Goal: Task Accomplishment & Management: Complete application form

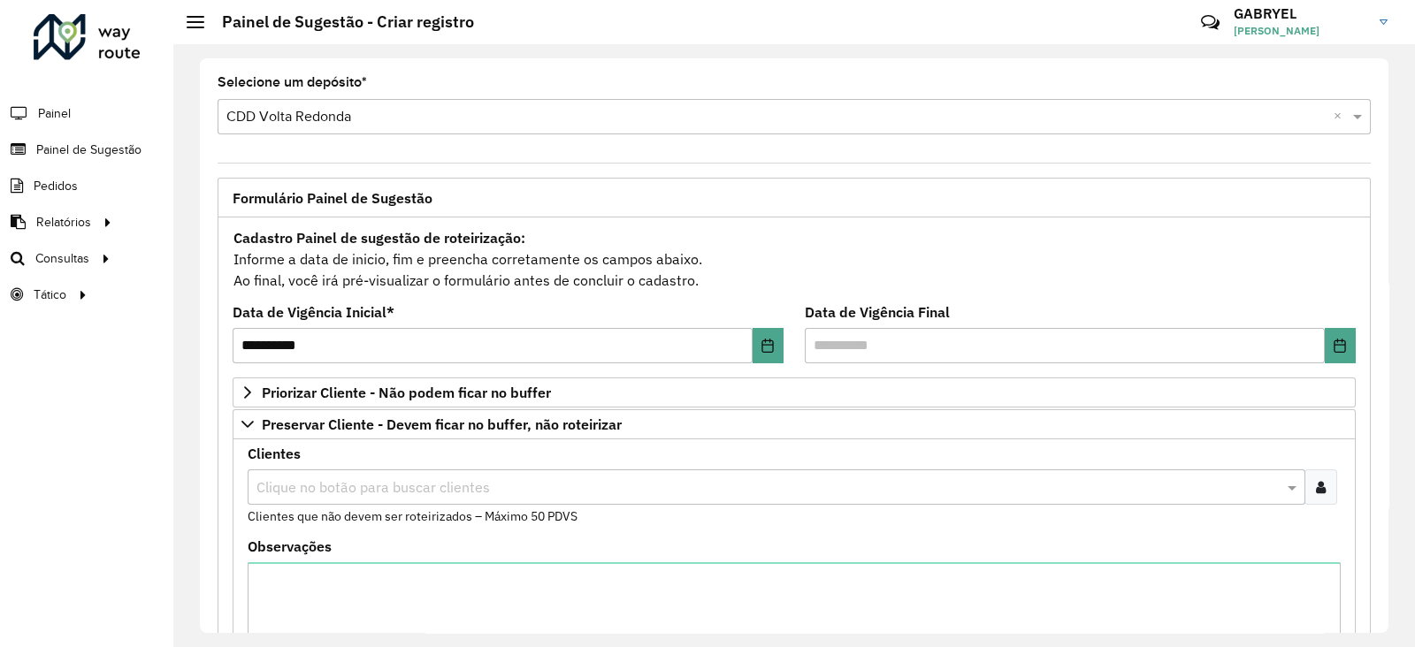
scroll to position [256, 0]
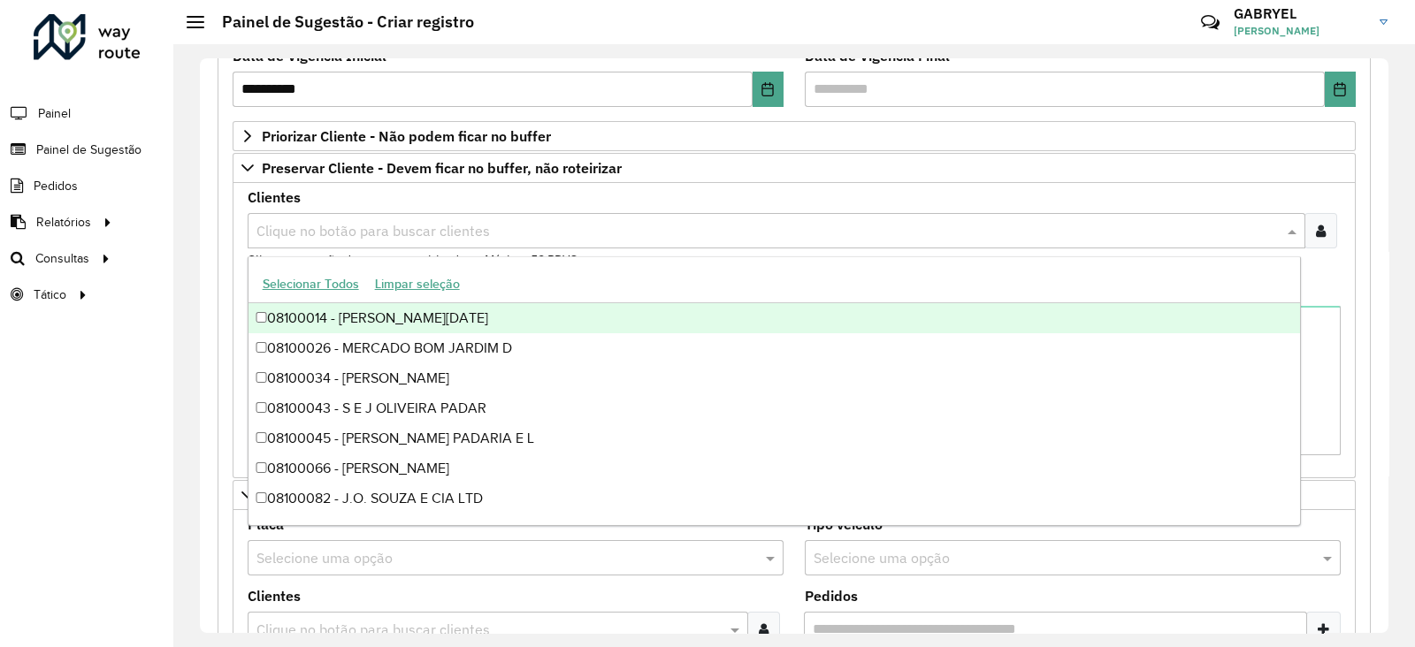
click at [419, 239] on input "text" at bounding box center [767, 231] width 1031 height 21
type input "*****"
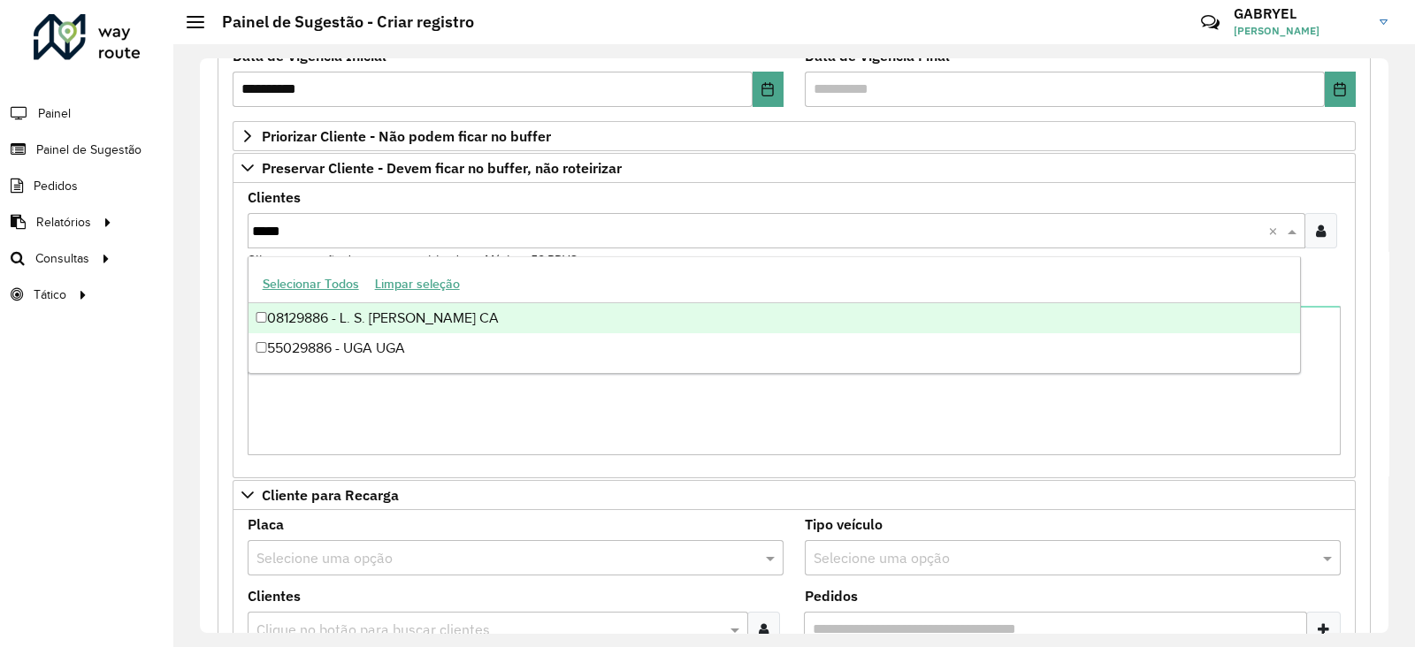
click at [402, 317] on div "08129886 - L. S. [PERSON_NAME] CA" at bounding box center [773, 318] width 1051 height 30
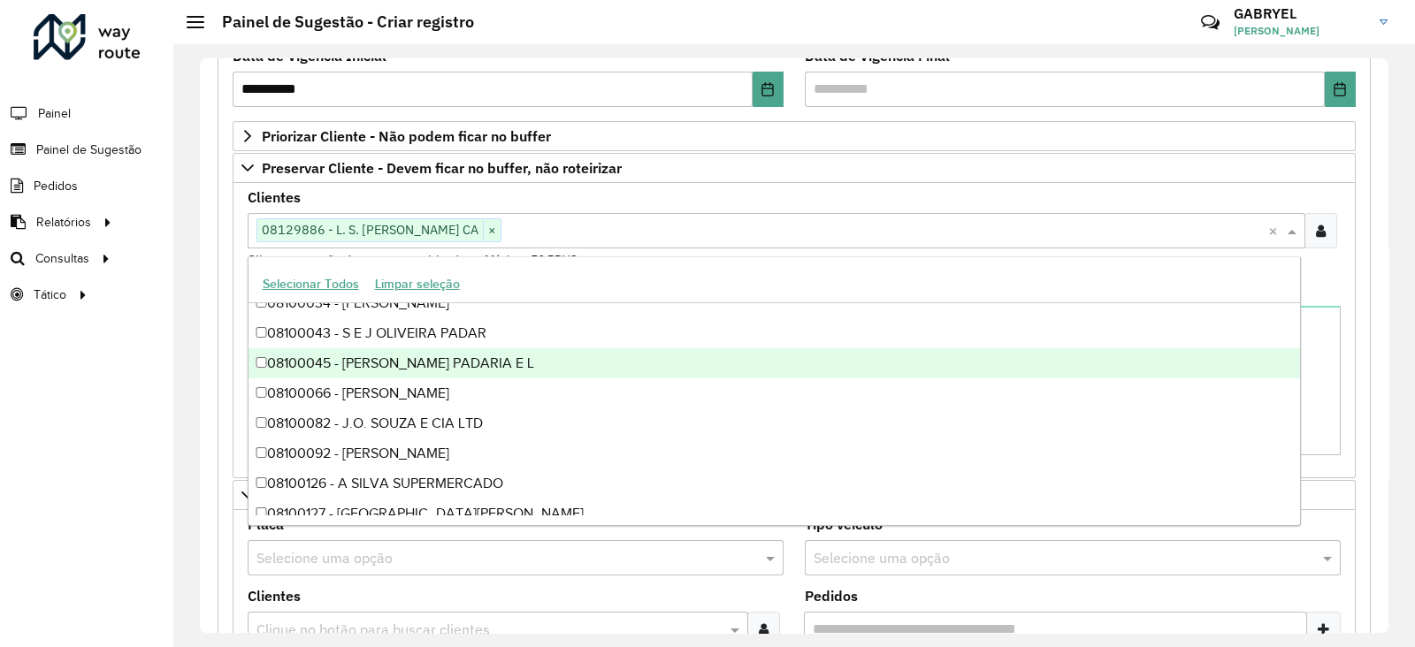
scroll to position [110, 0]
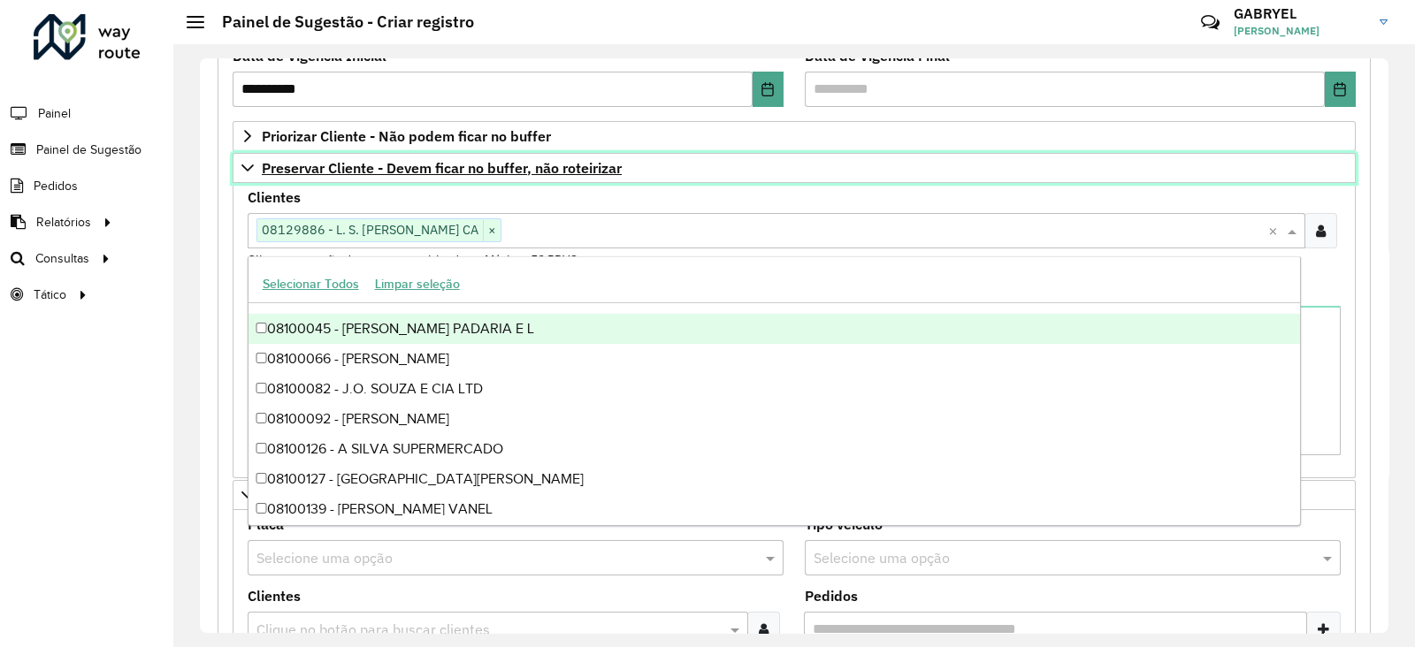
click at [257, 156] on link "Preservar Cliente - Devem ficar no buffer, não roteirizar" at bounding box center [794, 168] width 1123 height 30
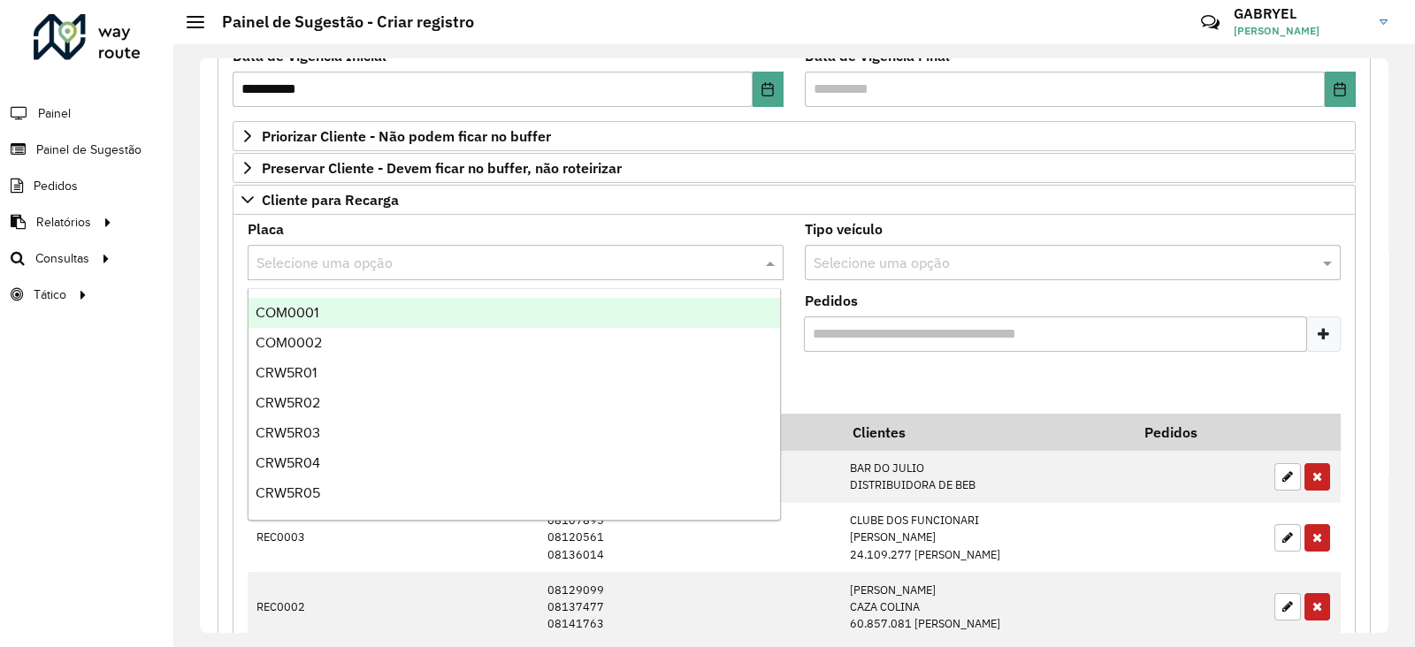
click at [585, 267] on input "text" at bounding box center [497, 263] width 483 height 21
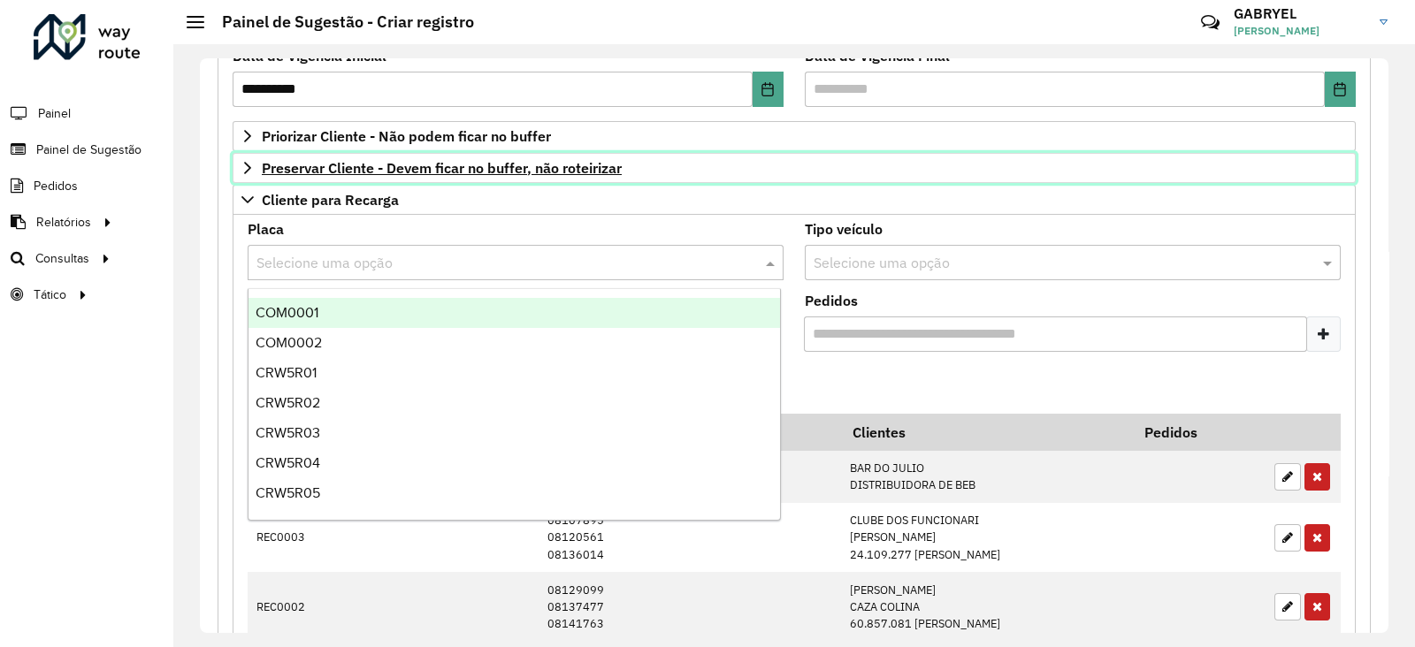
click at [629, 178] on link "Preservar Cliente - Devem ficar no buffer, não roteirizar" at bounding box center [794, 168] width 1123 height 30
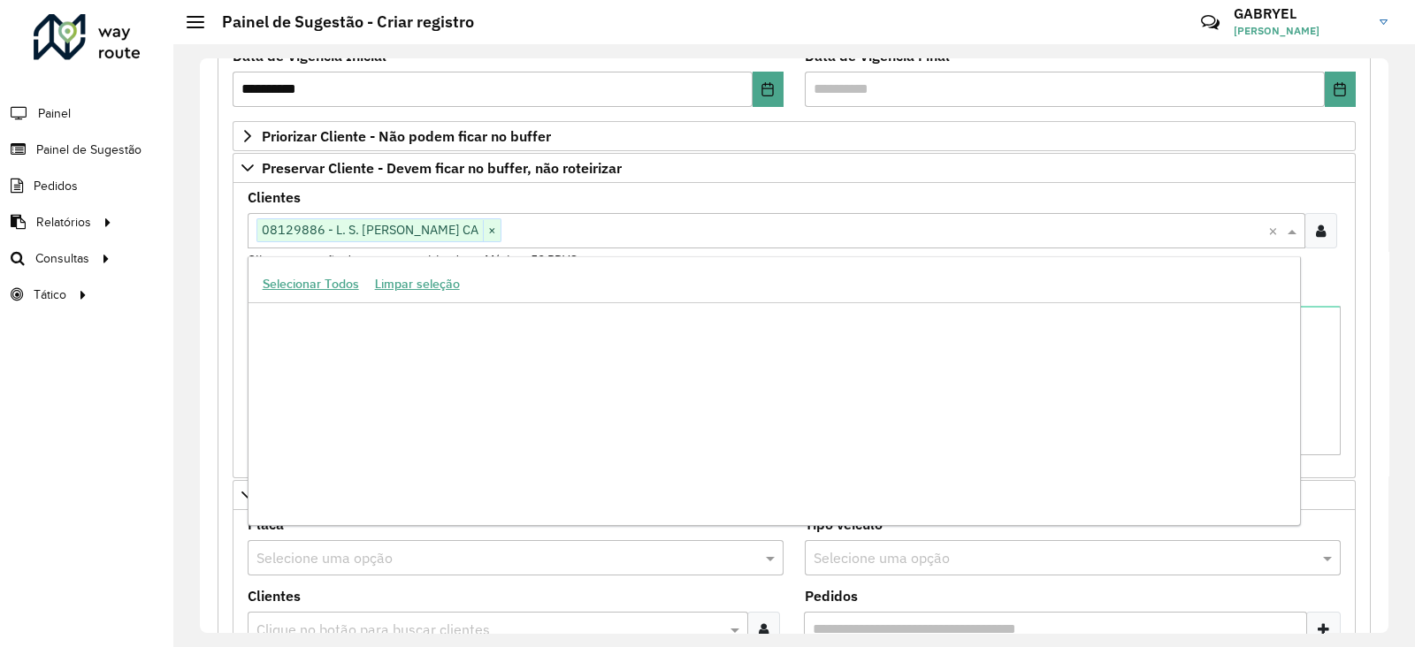
click at [545, 228] on input "text" at bounding box center [884, 231] width 767 height 21
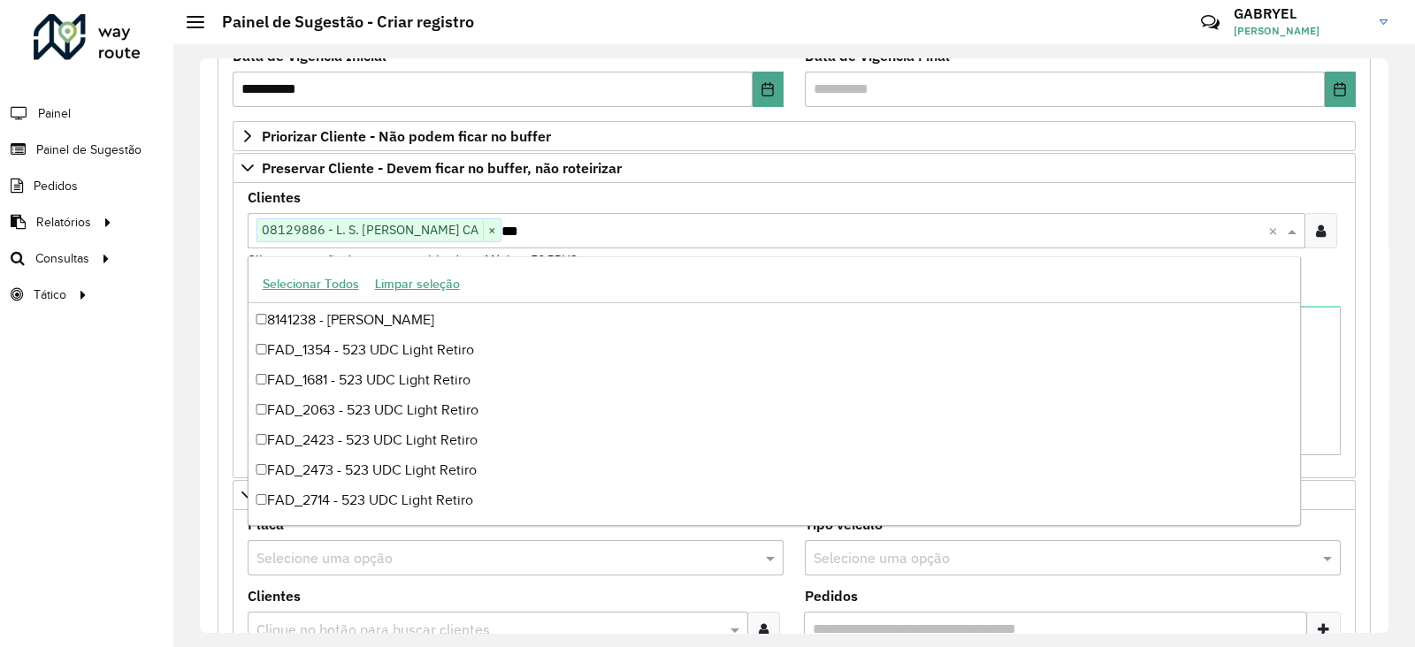
scroll to position [2223, 0]
type input "*****"
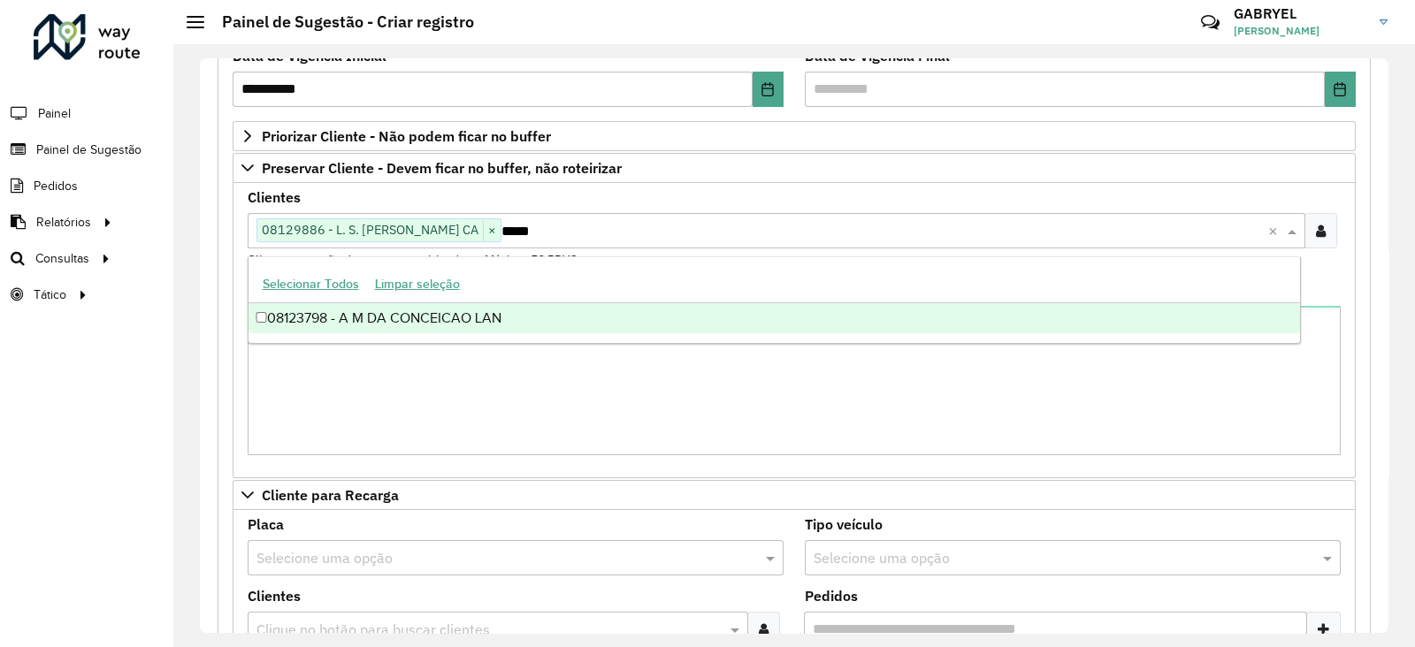
click at [442, 319] on div "08123798 - A M DA CONCEICAO LAN" at bounding box center [773, 318] width 1051 height 30
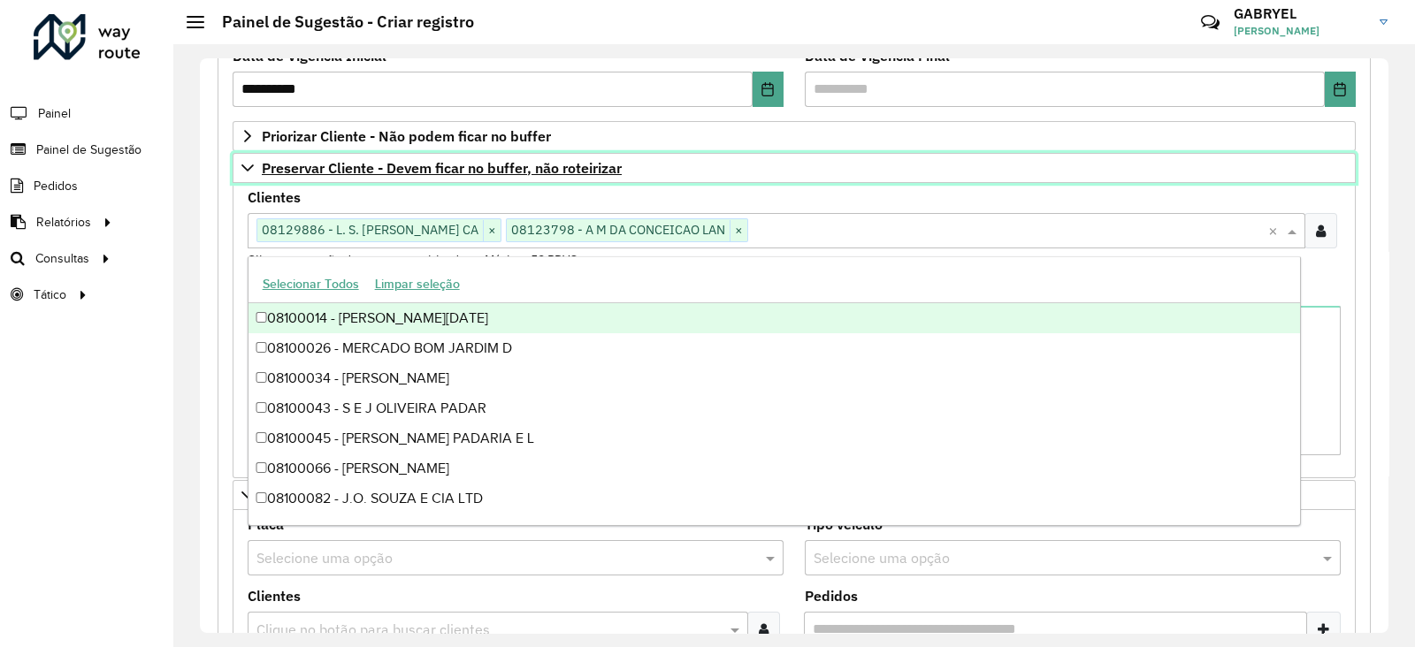
click at [913, 179] on link "Preservar Cliente - Devem ficar no buffer, não roteirizar" at bounding box center [794, 168] width 1123 height 30
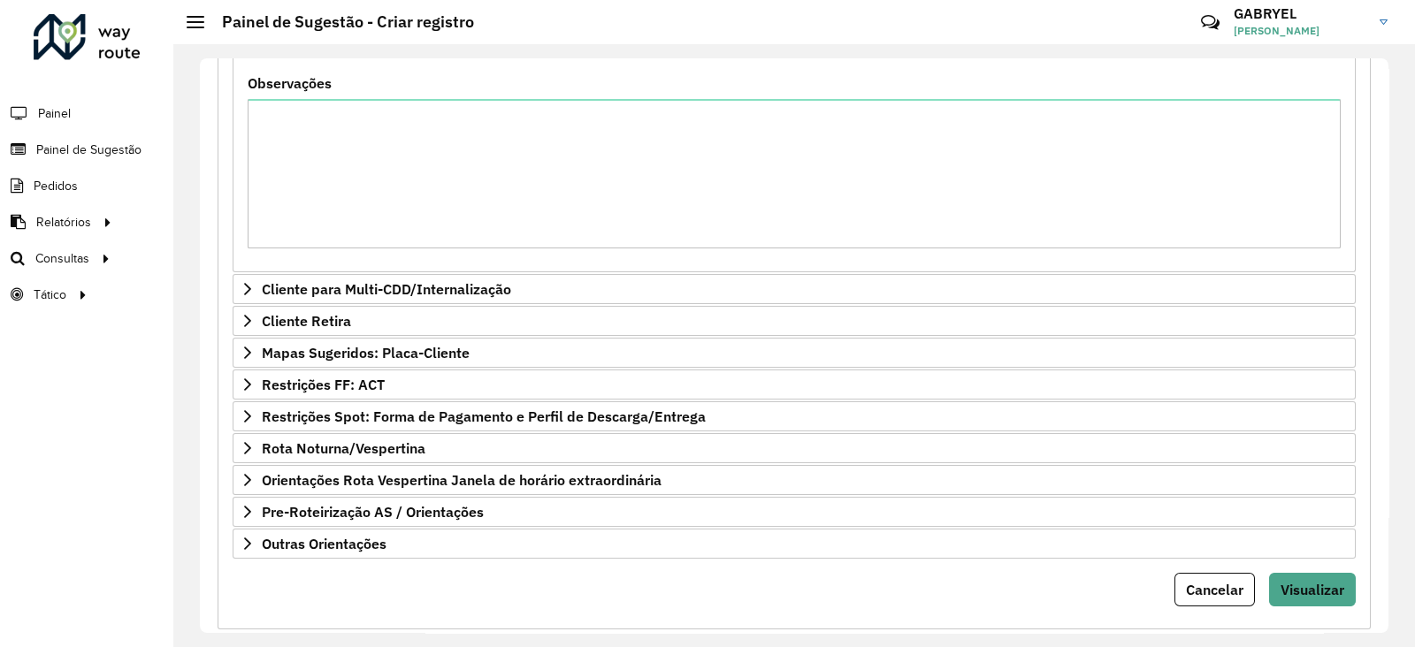
scroll to position [920, 0]
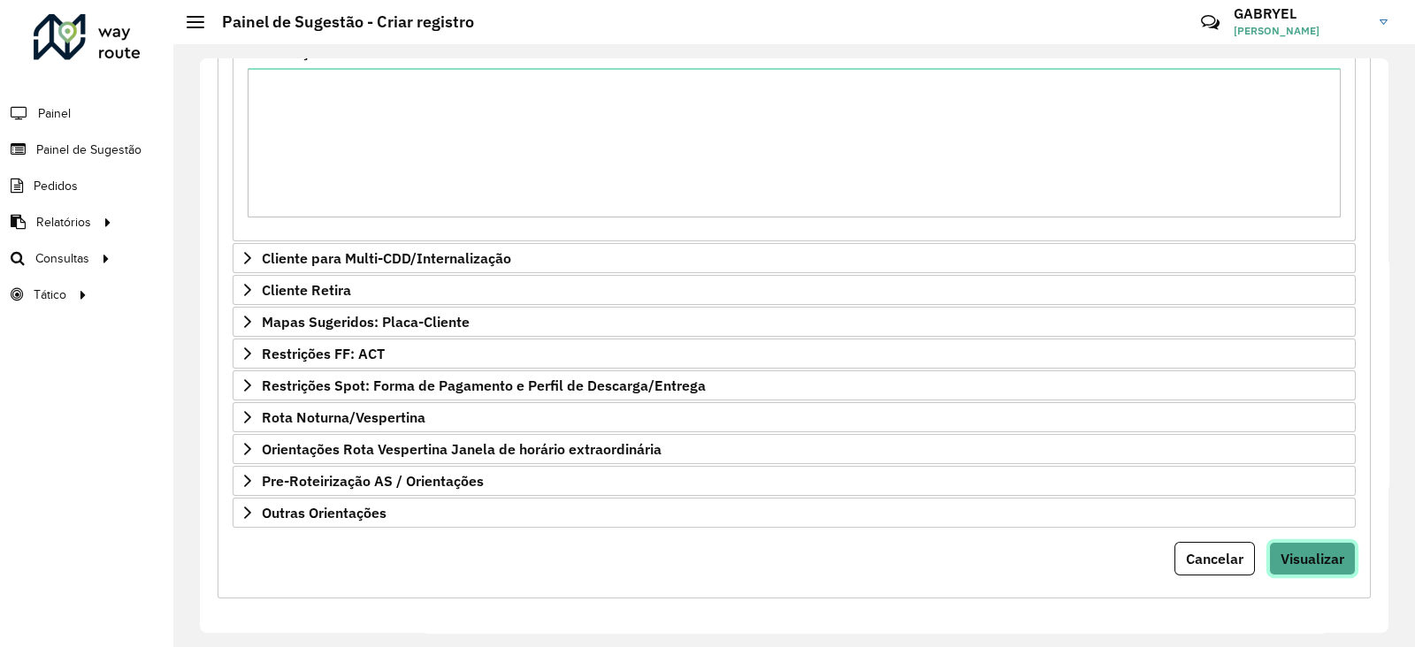
click at [1280, 554] on span "Visualizar" at bounding box center [1312, 559] width 64 height 18
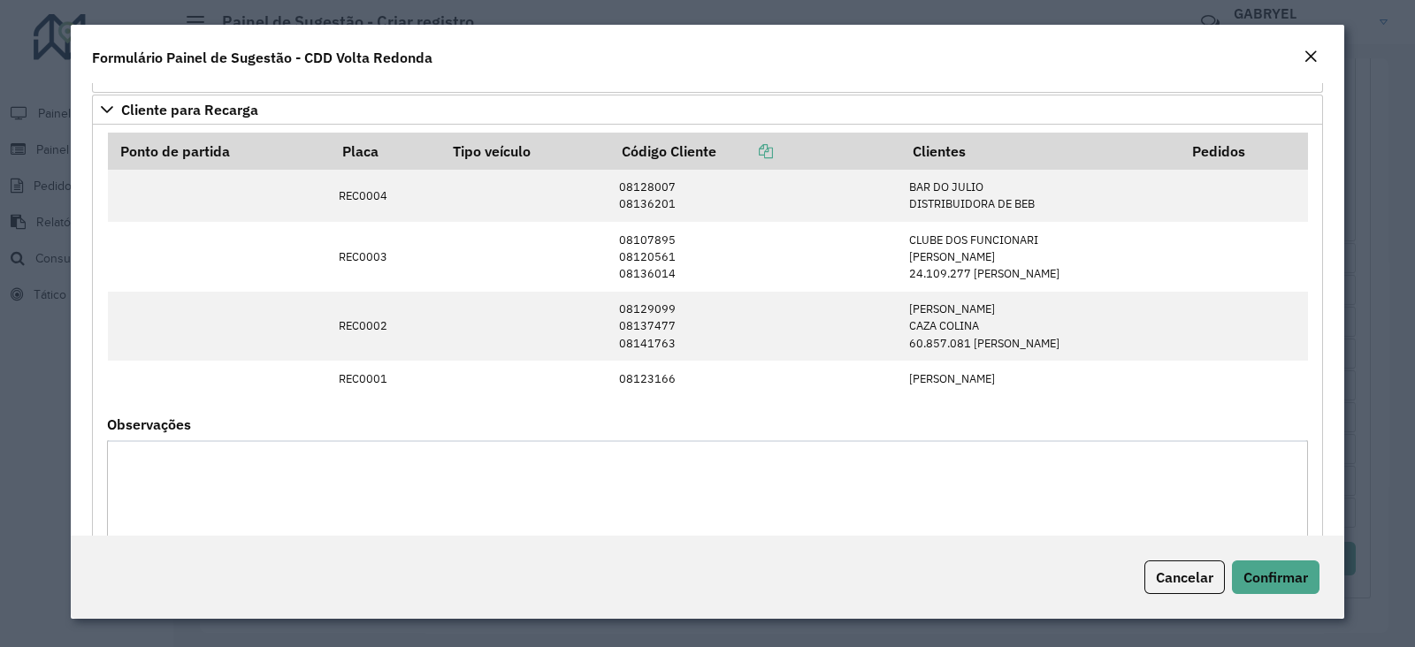
scroll to position [531, 0]
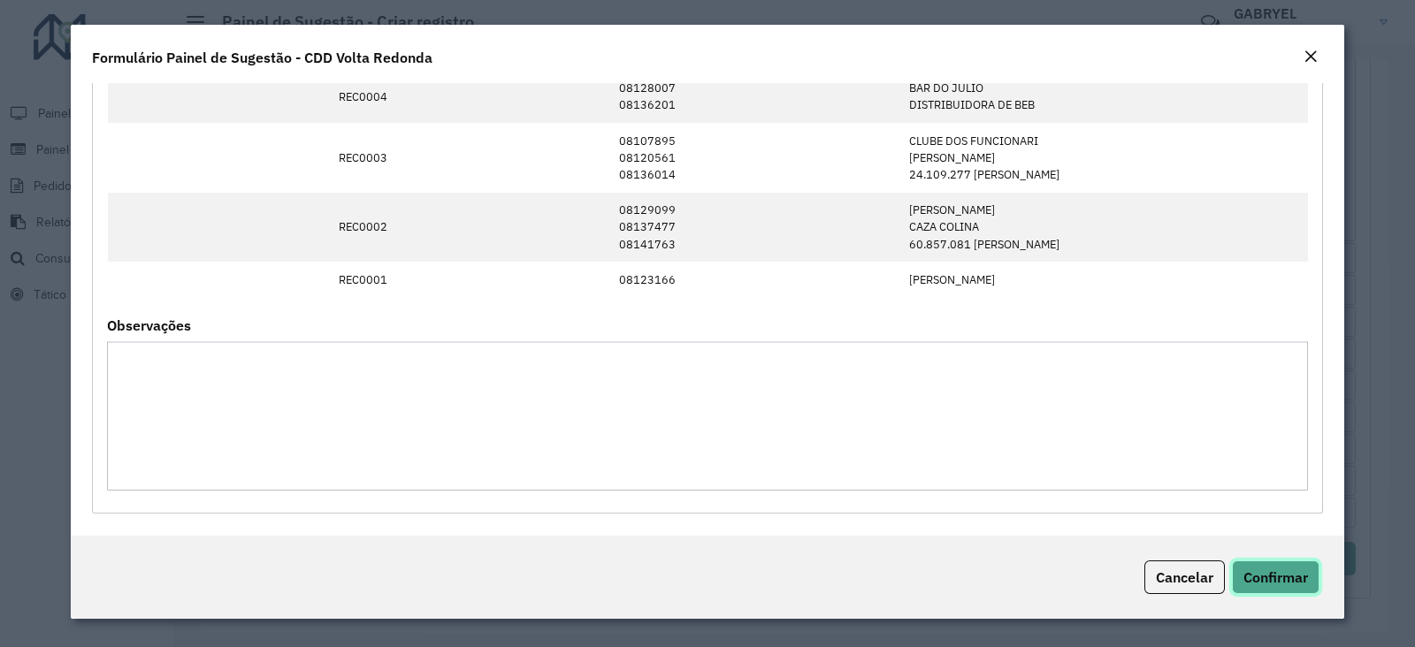
click at [1265, 572] on span "Confirmar" at bounding box center [1275, 578] width 65 height 18
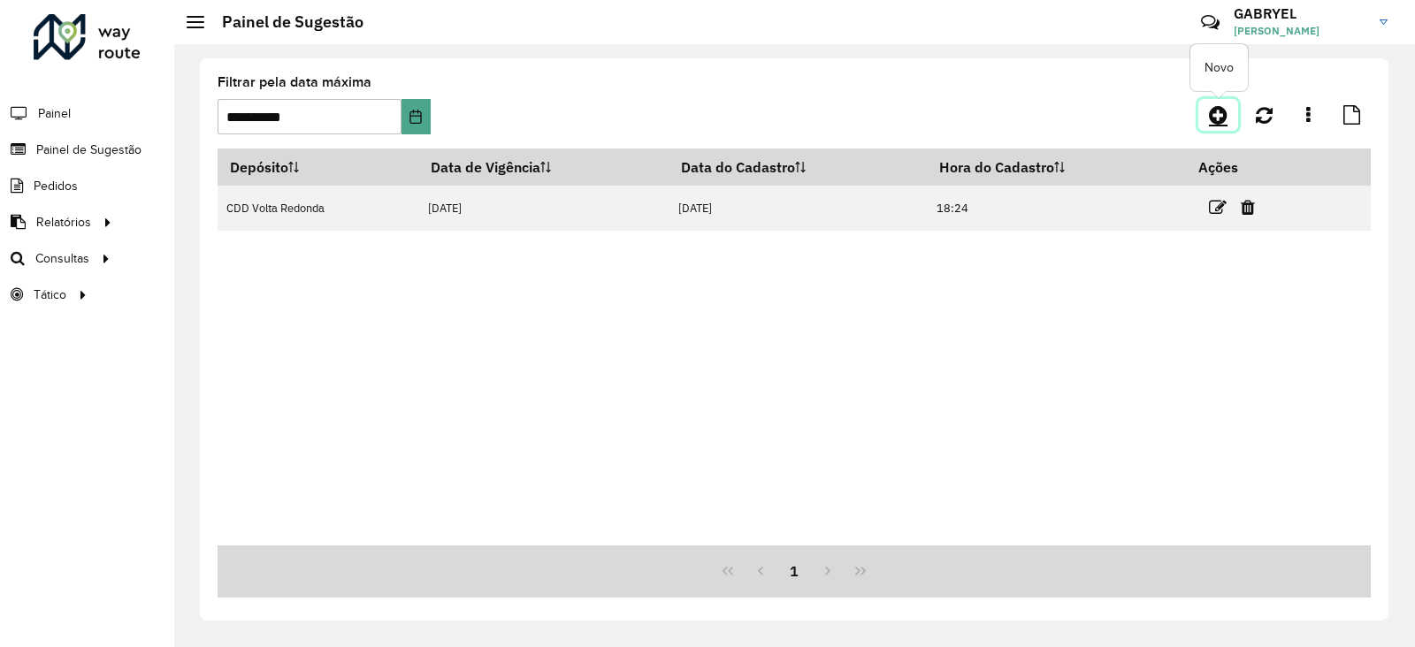
click at [1208, 112] on link at bounding box center [1218, 115] width 40 height 32
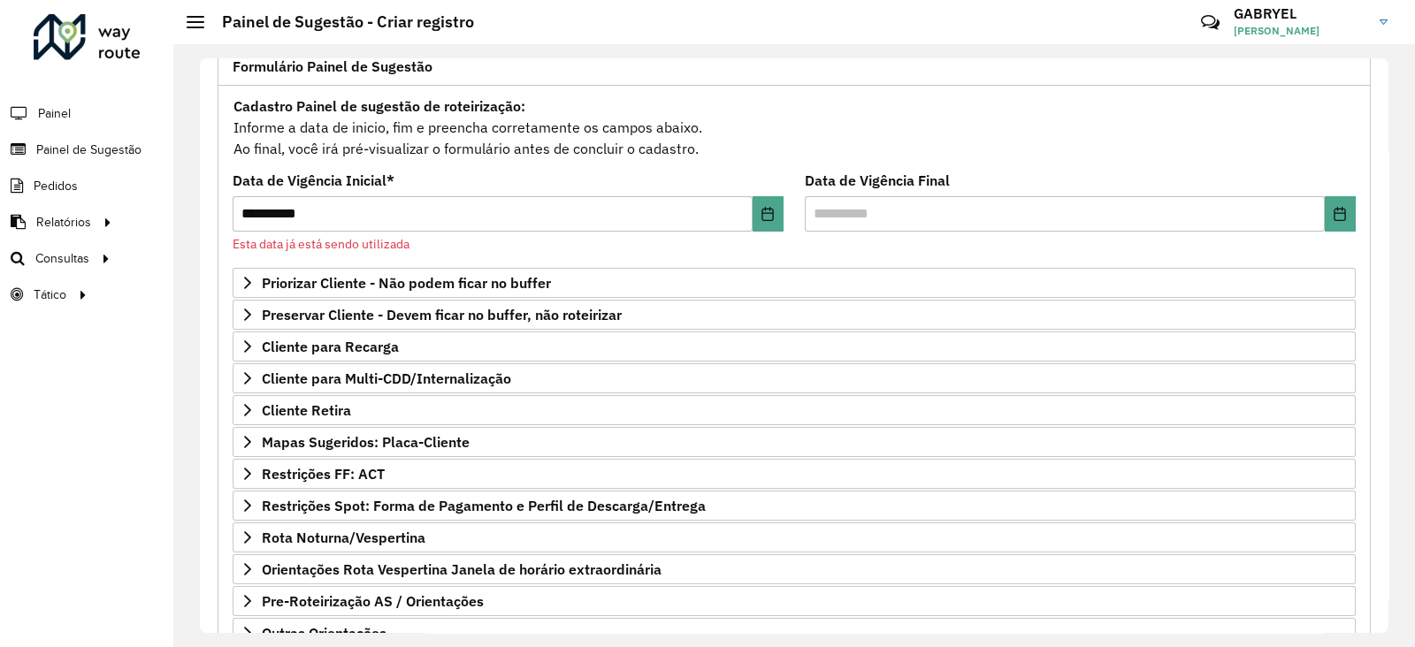
scroll to position [220, 0]
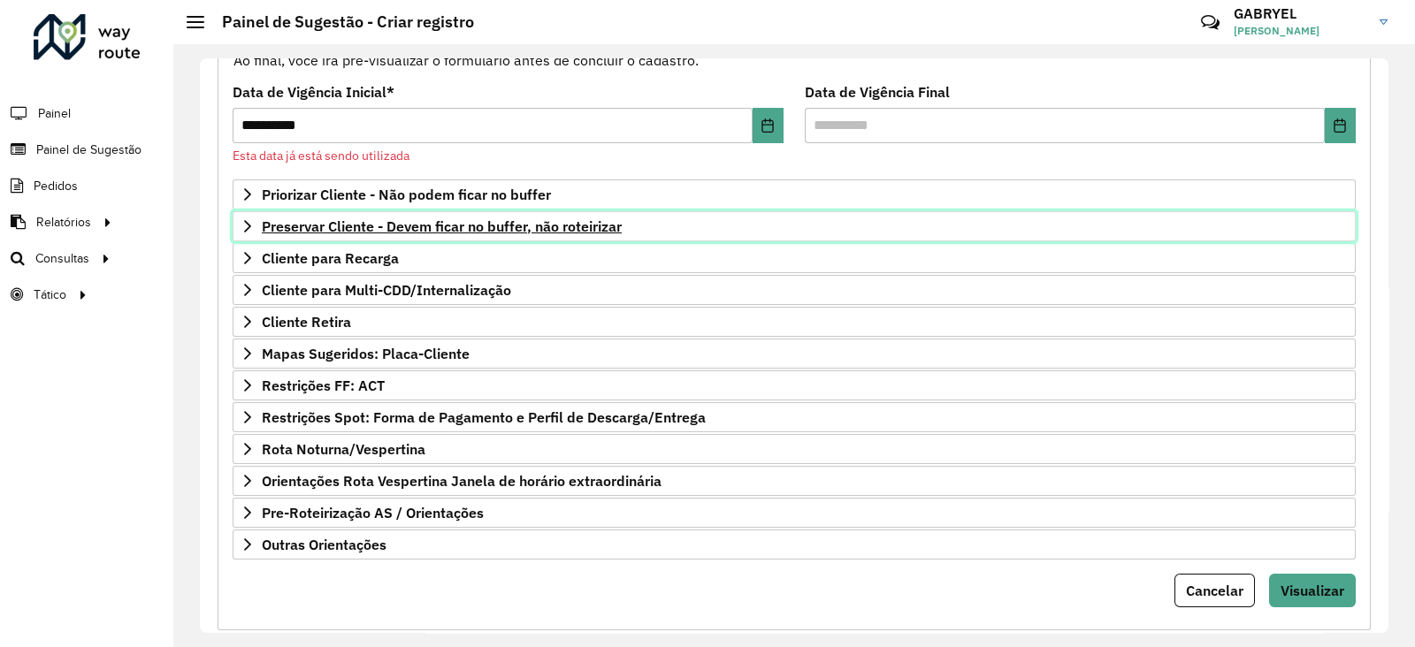
click at [441, 219] on span "Preservar Cliente - Devem ficar no buffer, não roteirizar" at bounding box center [442, 226] width 360 height 14
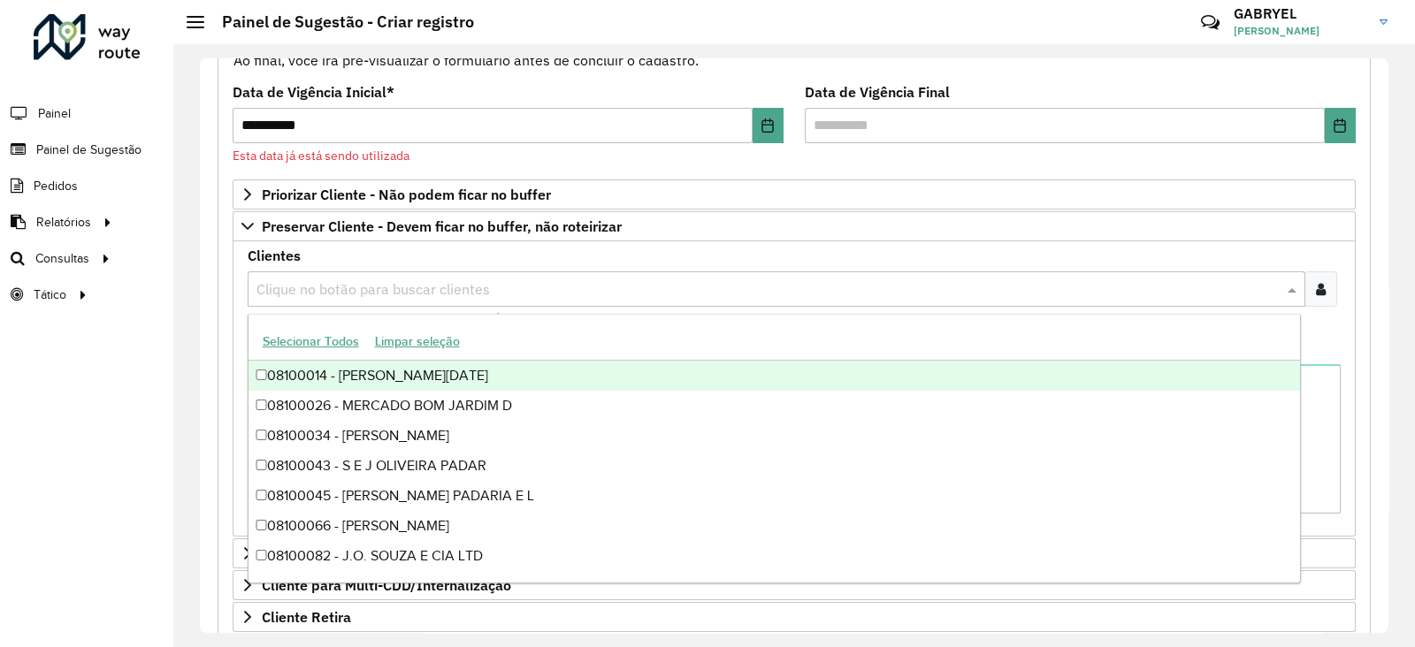
click at [371, 289] on input "text" at bounding box center [767, 289] width 1031 height 21
click at [478, 242] on div "Clientes Clique no botão para buscar clientes Clientes que não devem ser roteir…" at bounding box center [794, 388] width 1123 height 295
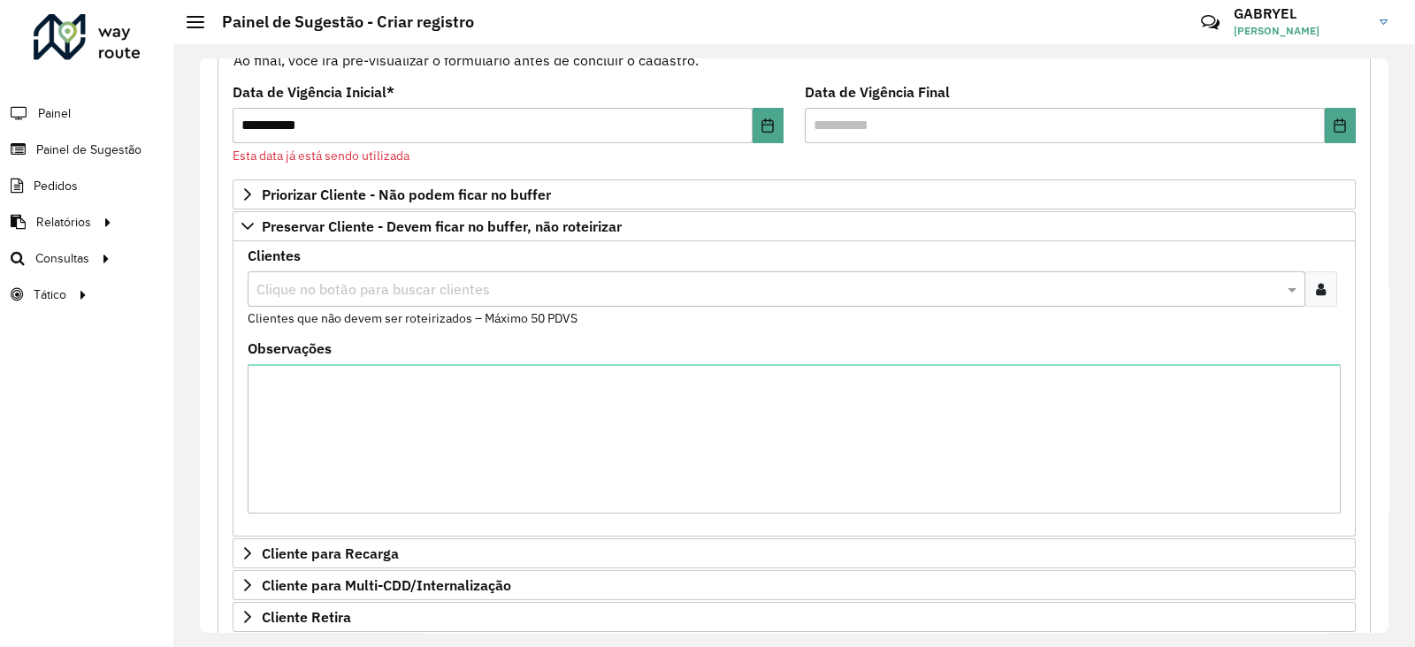
click at [461, 282] on input "text" at bounding box center [767, 289] width 1031 height 21
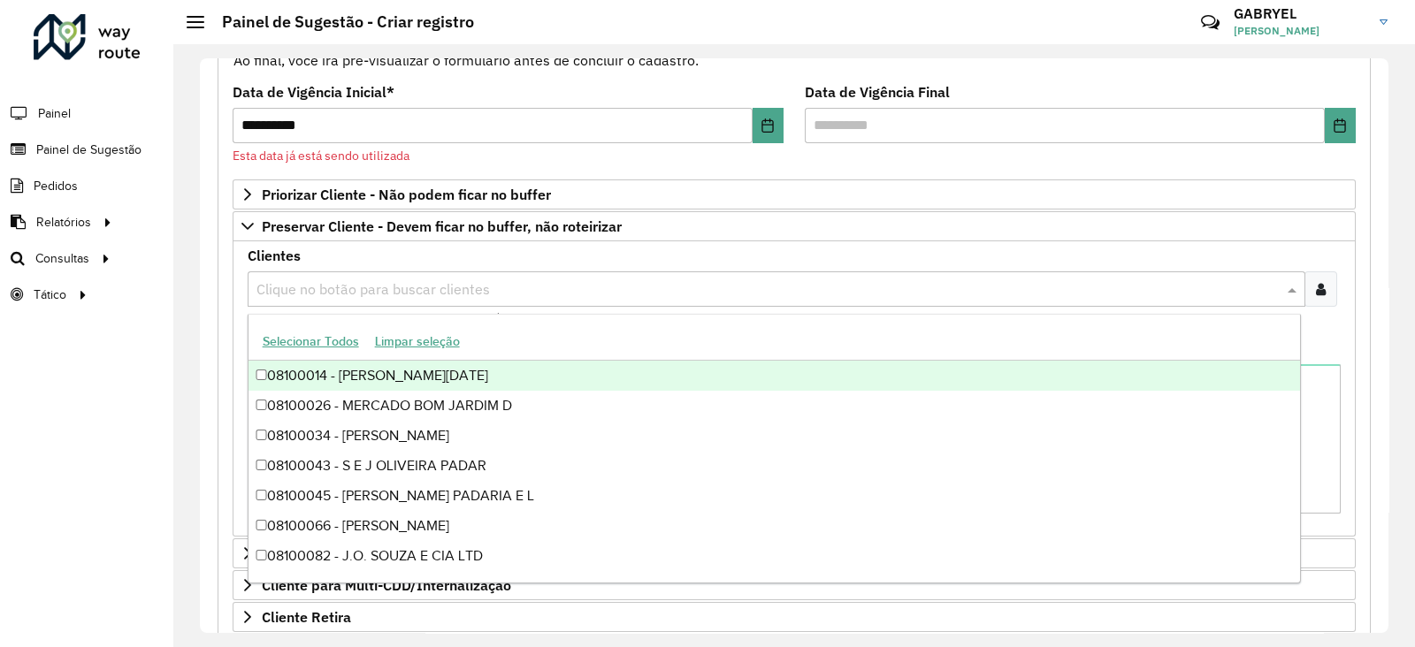
click at [1318, 282] on icon at bounding box center [1321, 289] width 10 height 14
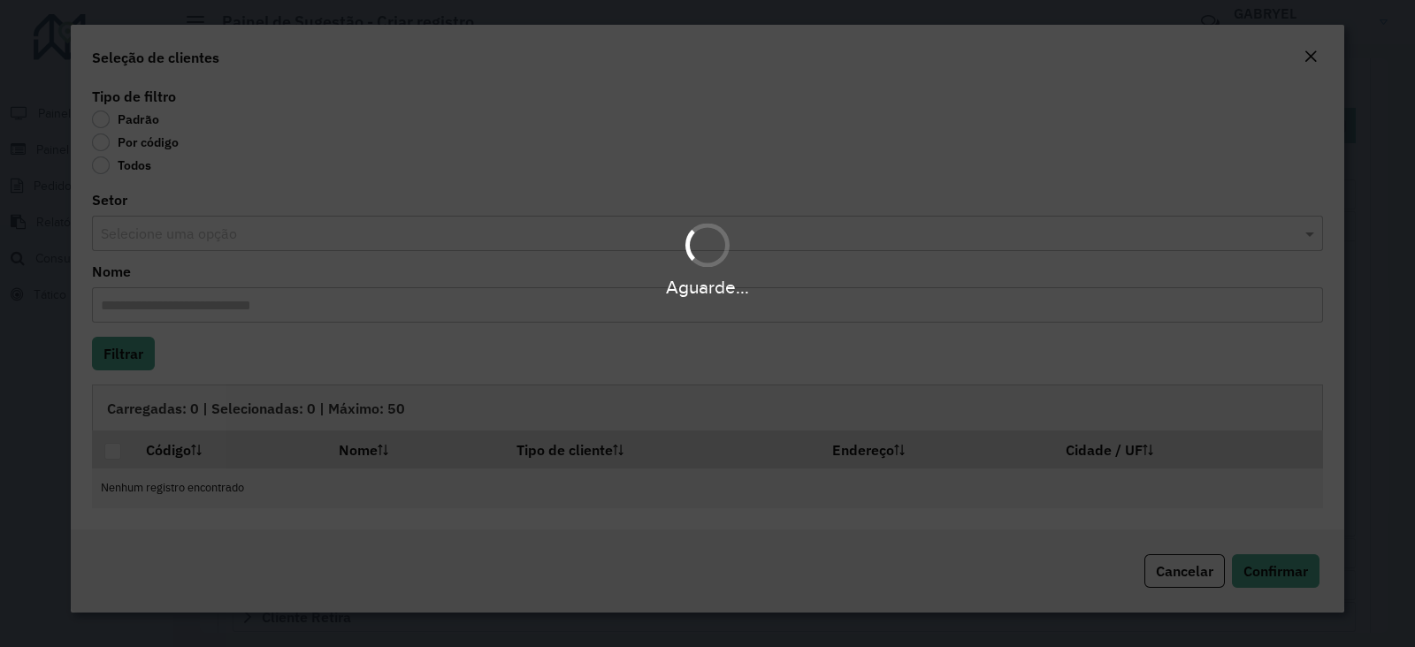
click at [106, 145] on div "Aguarde..." at bounding box center [707, 323] width 1415 height 647
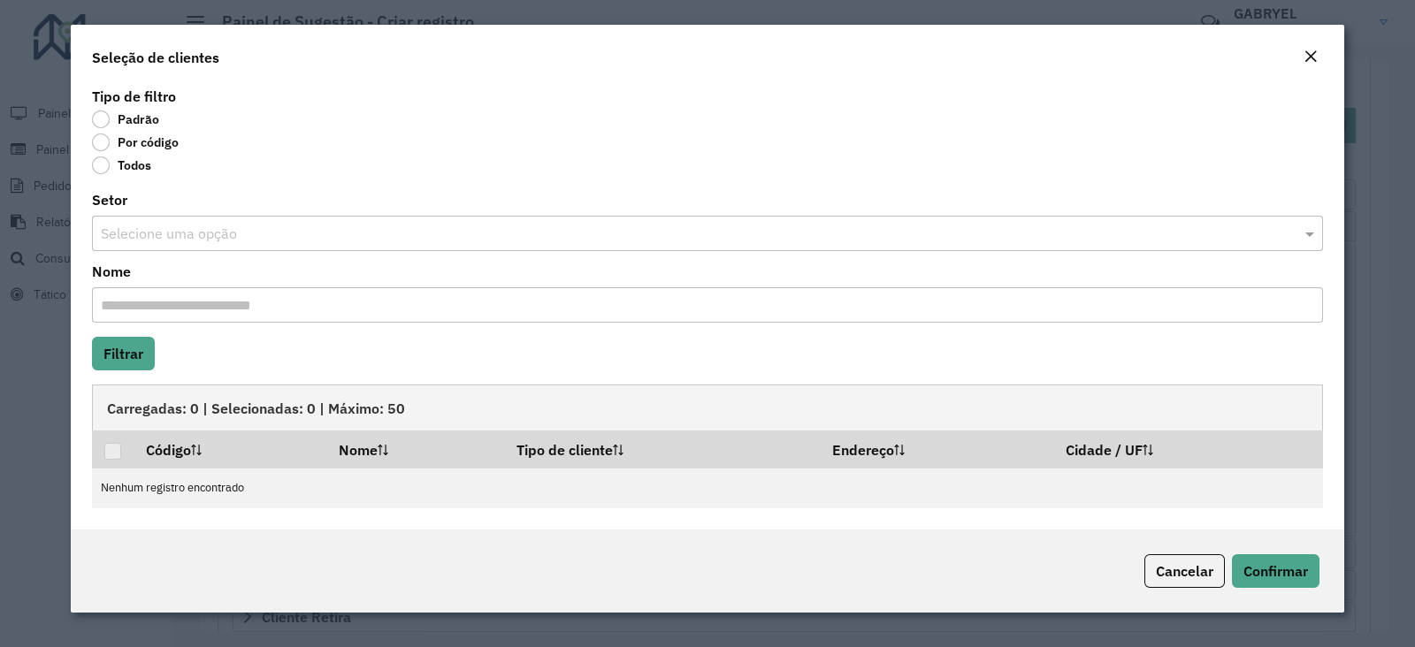
click at [103, 143] on label "Por código" at bounding box center [135, 143] width 87 height 18
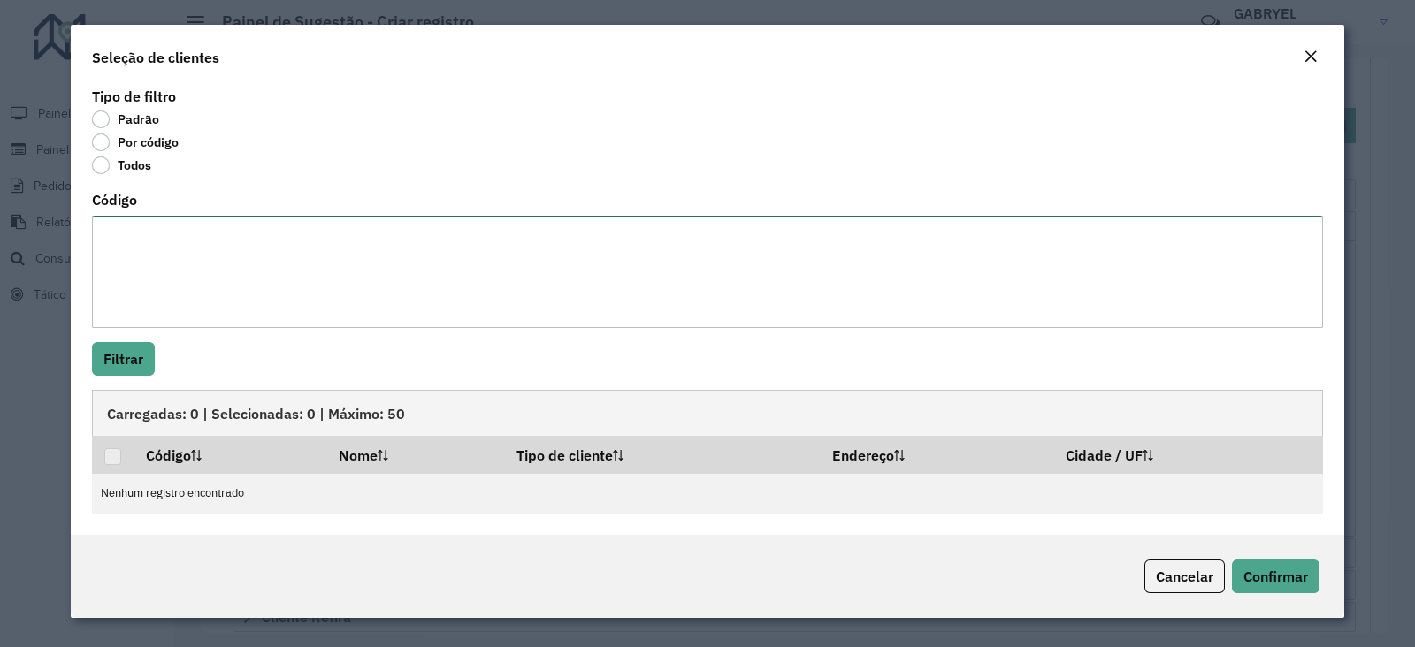
click at [155, 236] on textarea "Código" at bounding box center [707, 272] width 1231 height 112
paste textarea "***** ***** ***** ***** **** ***** *** ***** ***** **** *****"
type textarea "***** ***** ***** ***** **** ***** *** ***** ***** **** *****"
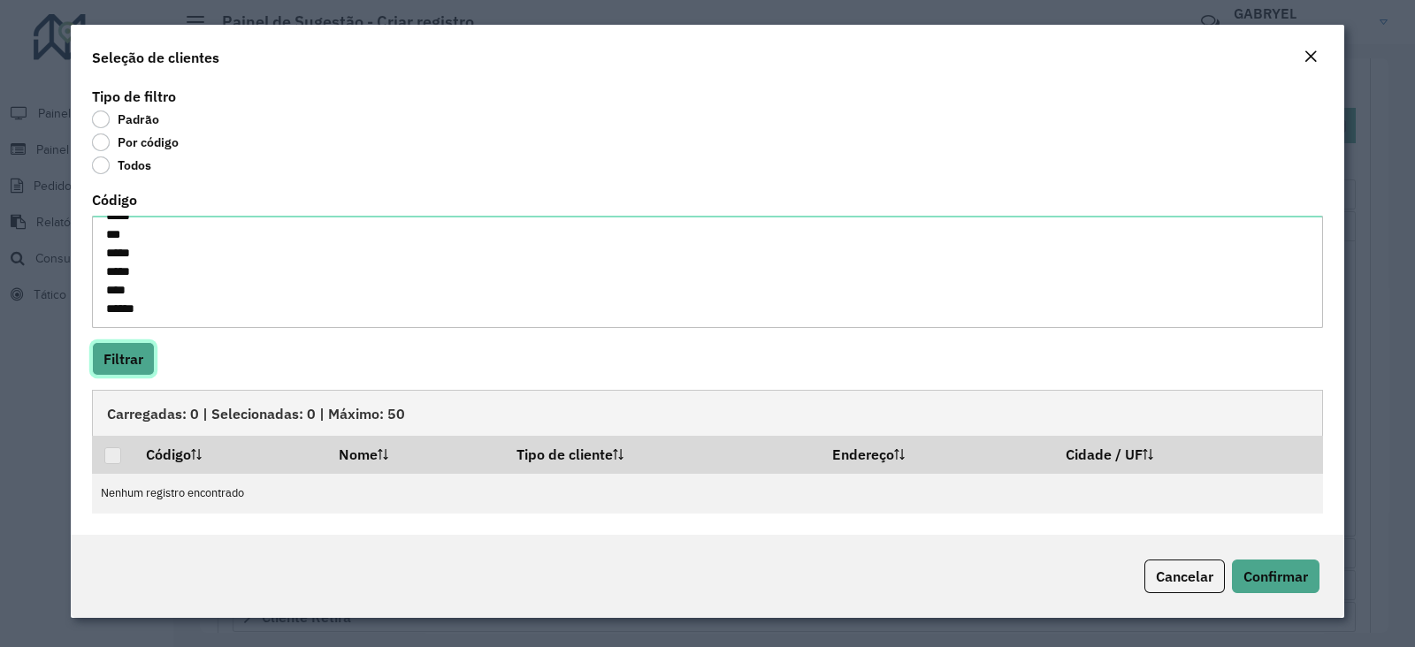
click at [101, 351] on button "Filtrar" at bounding box center [123, 359] width 63 height 34
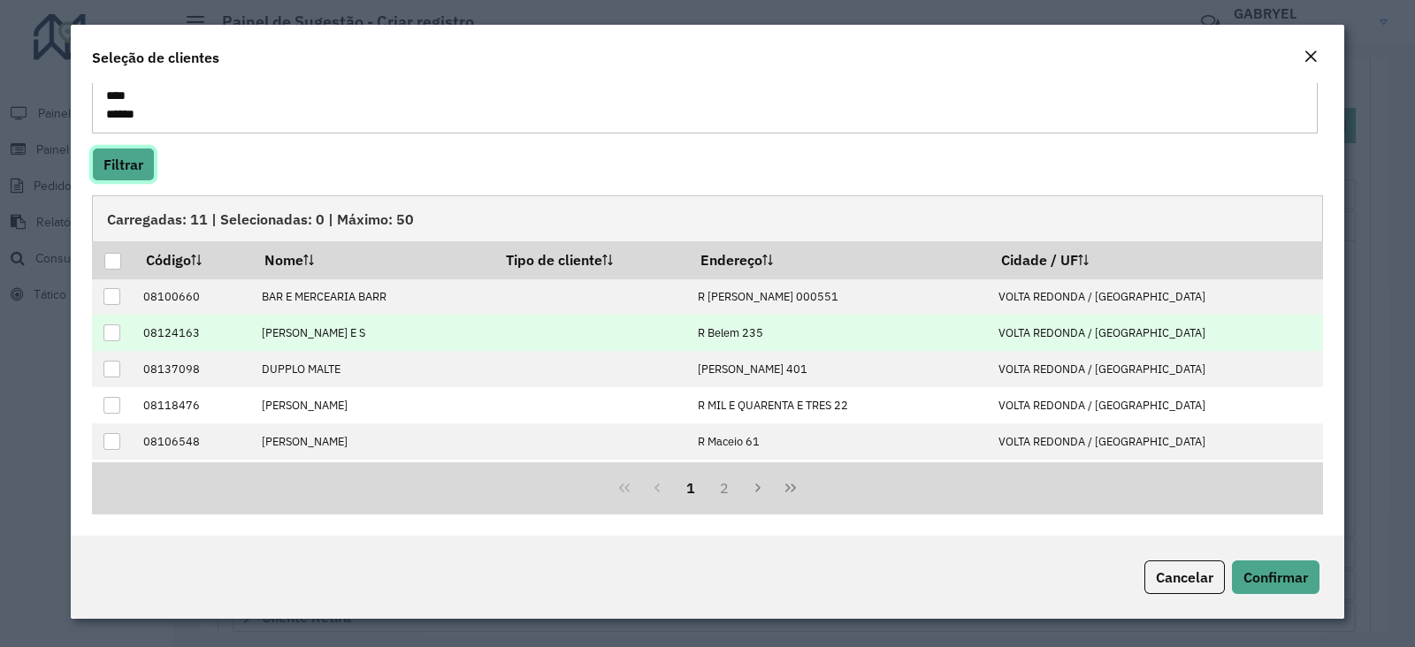
scroll to position [0, 0]
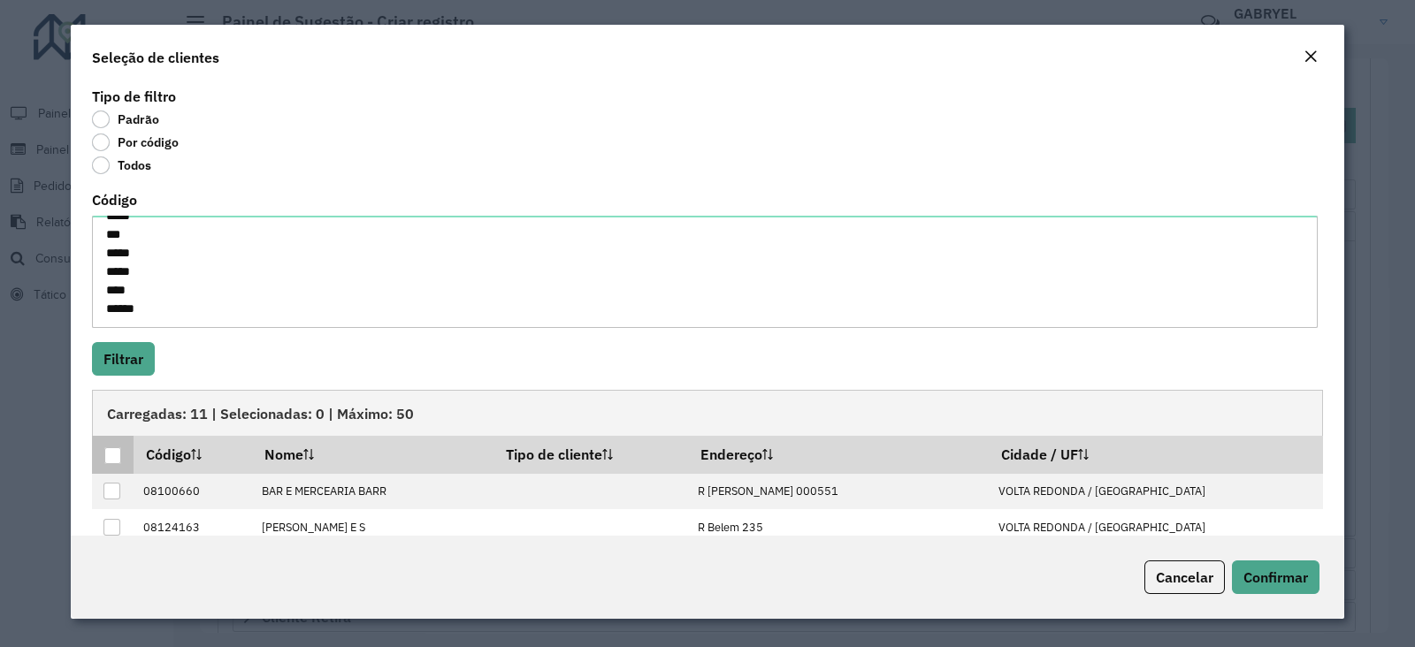
click at [111, 459] on div at bounding box center [112, 455] width 17 height 17
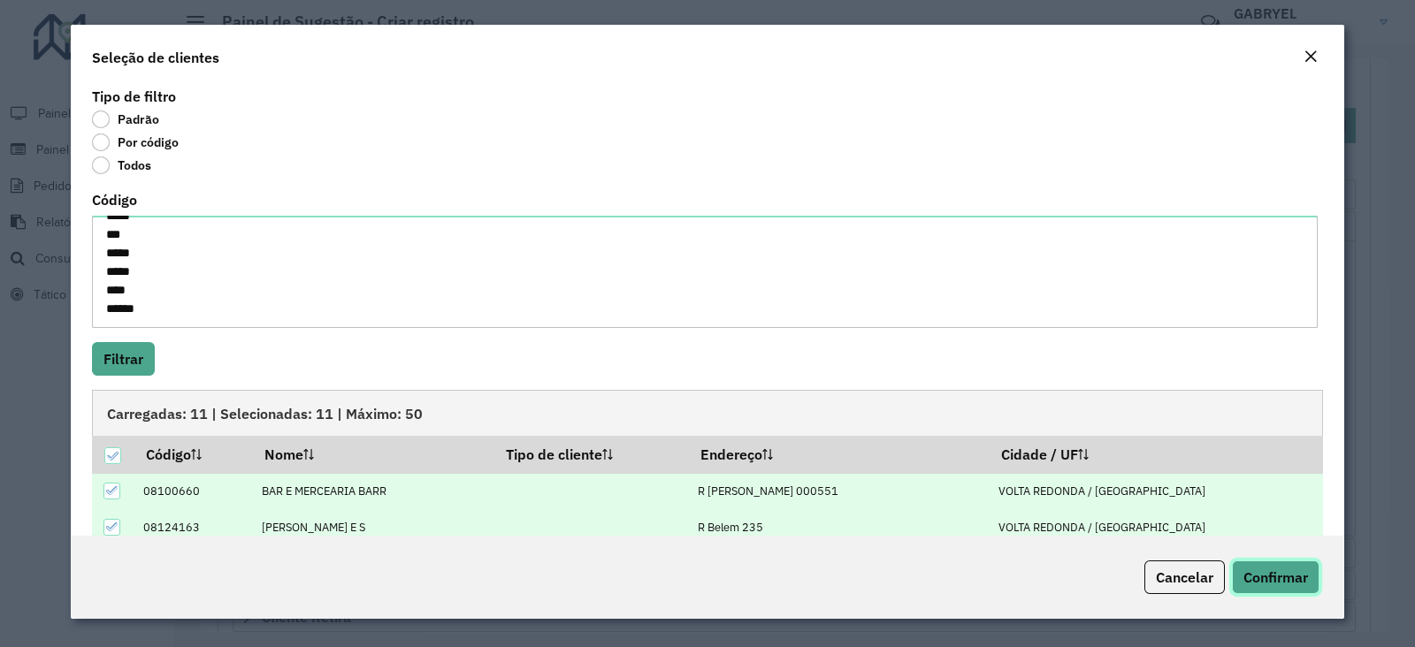
click at [1255, 573] on span "Confirmar" at bounding box center [1275, 578] width 65 height 18
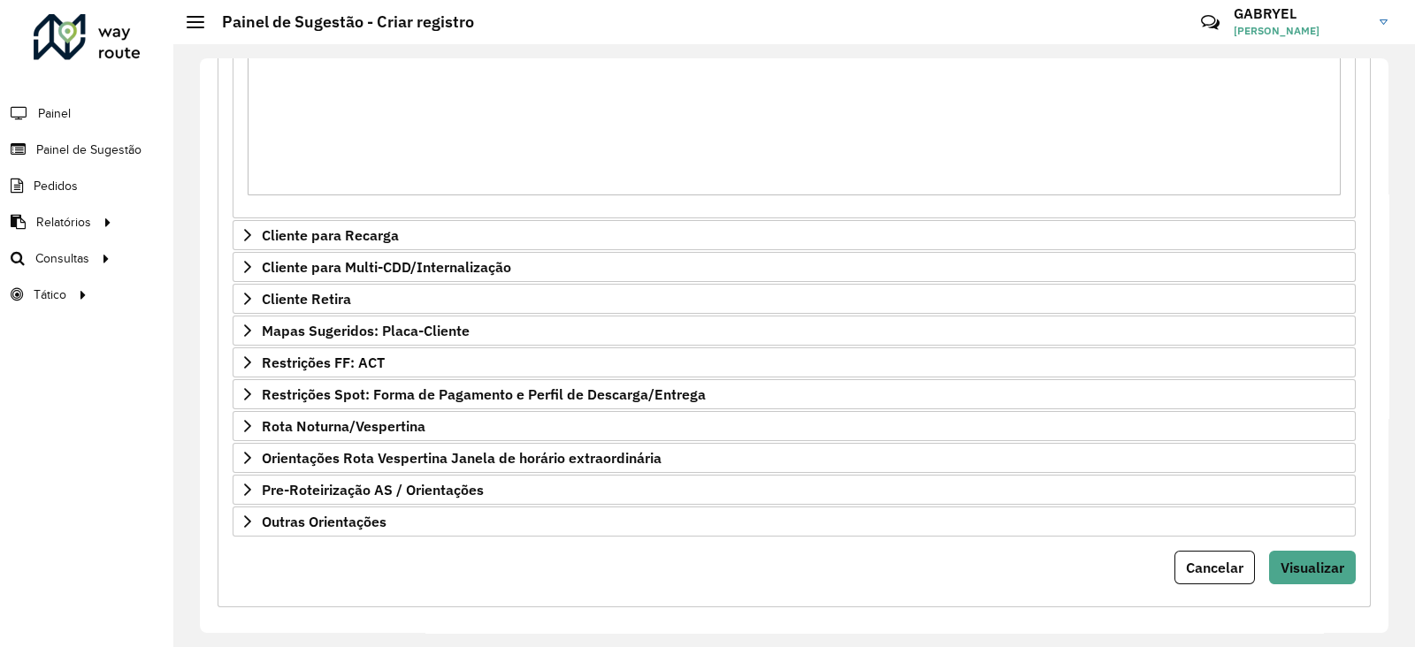
scroll to position [548, 0]
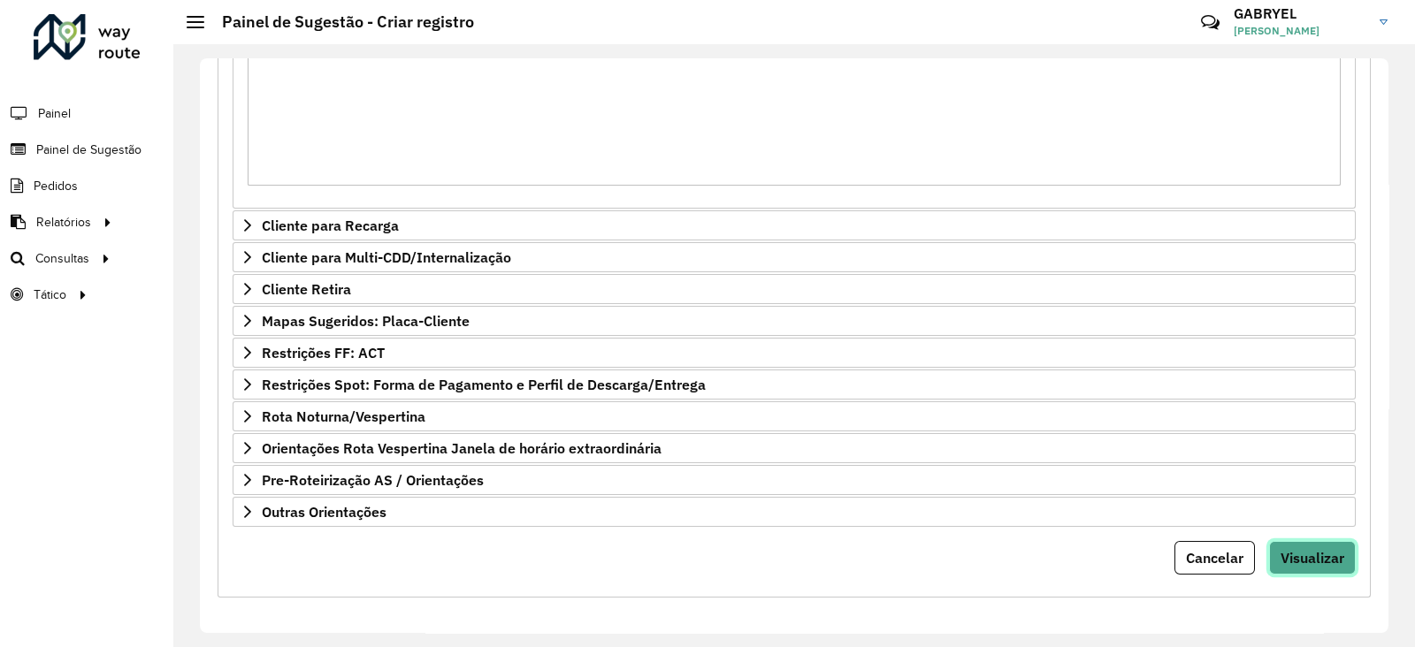
click at [1341, 555] on button "Visualizar" at bounding box center [1312, 558] width 87 height 34
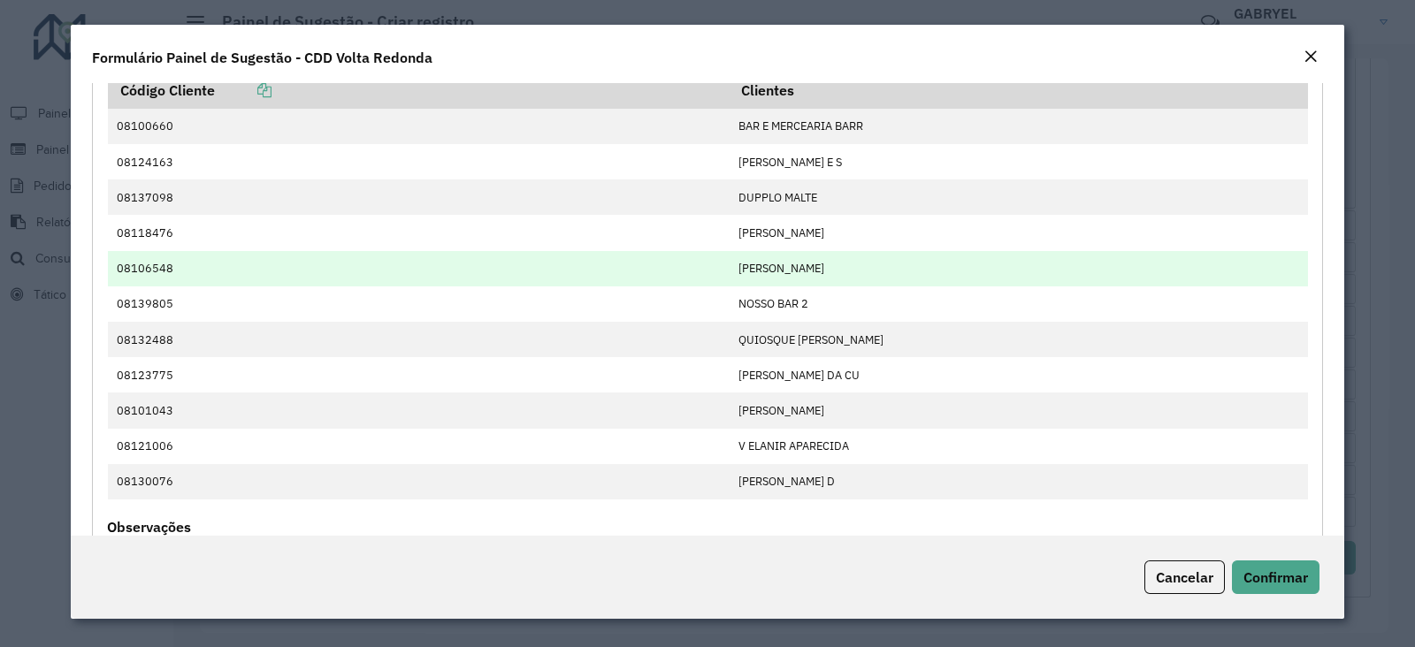
scroll to position [330, 0]
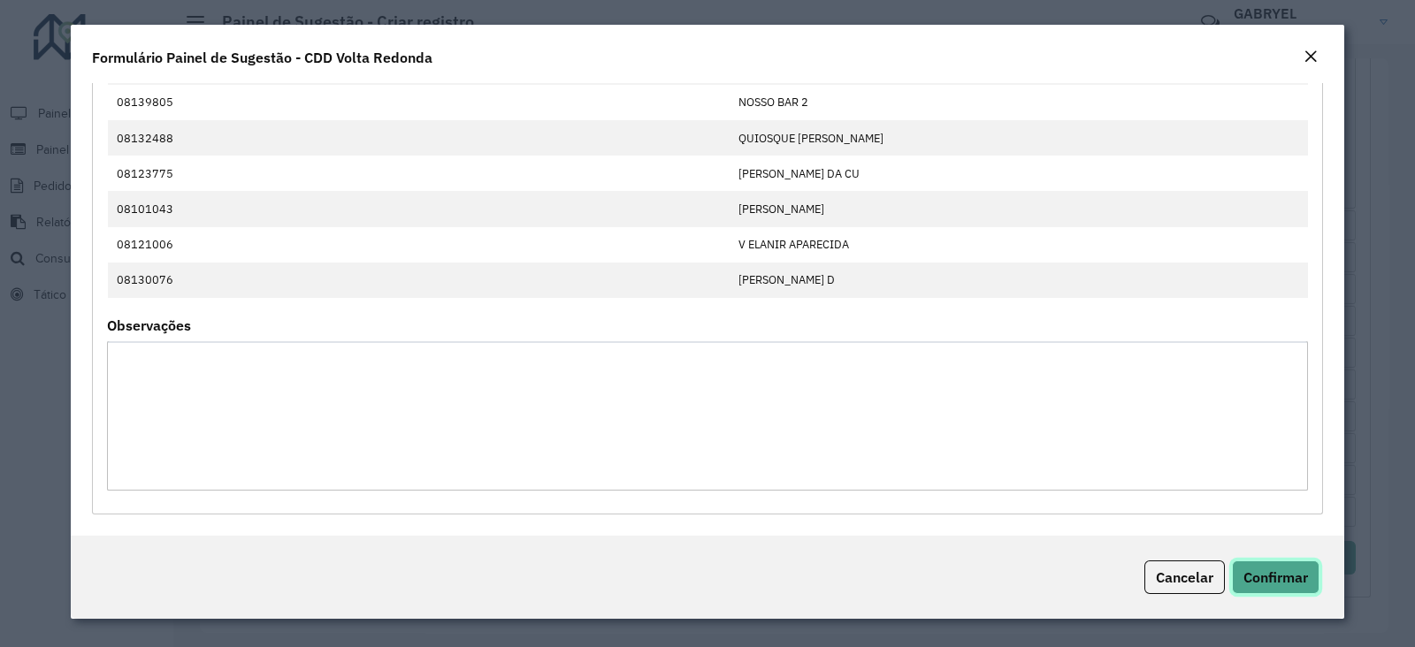
click at [1287, 569] on span "Confirmar" at bounding box center [1275, 578] width 65 height 18
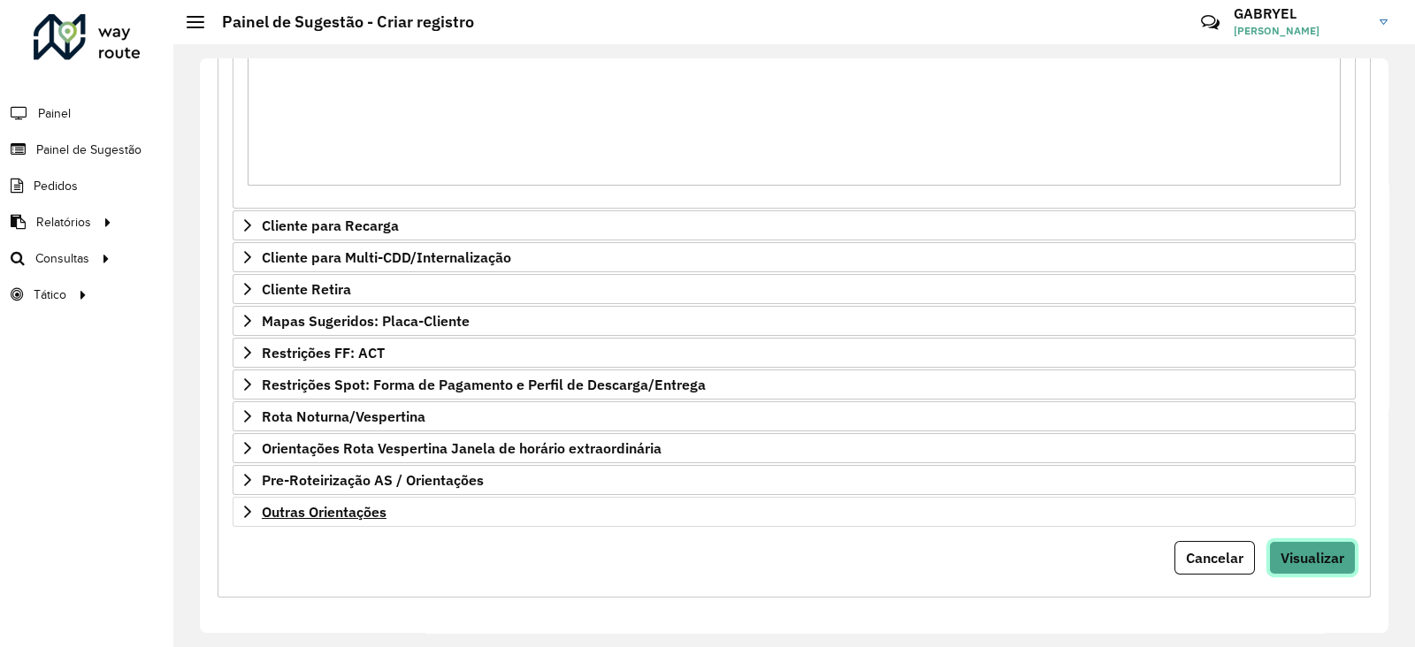
scroll to position [548, 0]
click at [1284, 550] on span "Visualizar" at bounding box center [1312, 558] width 64 height 18
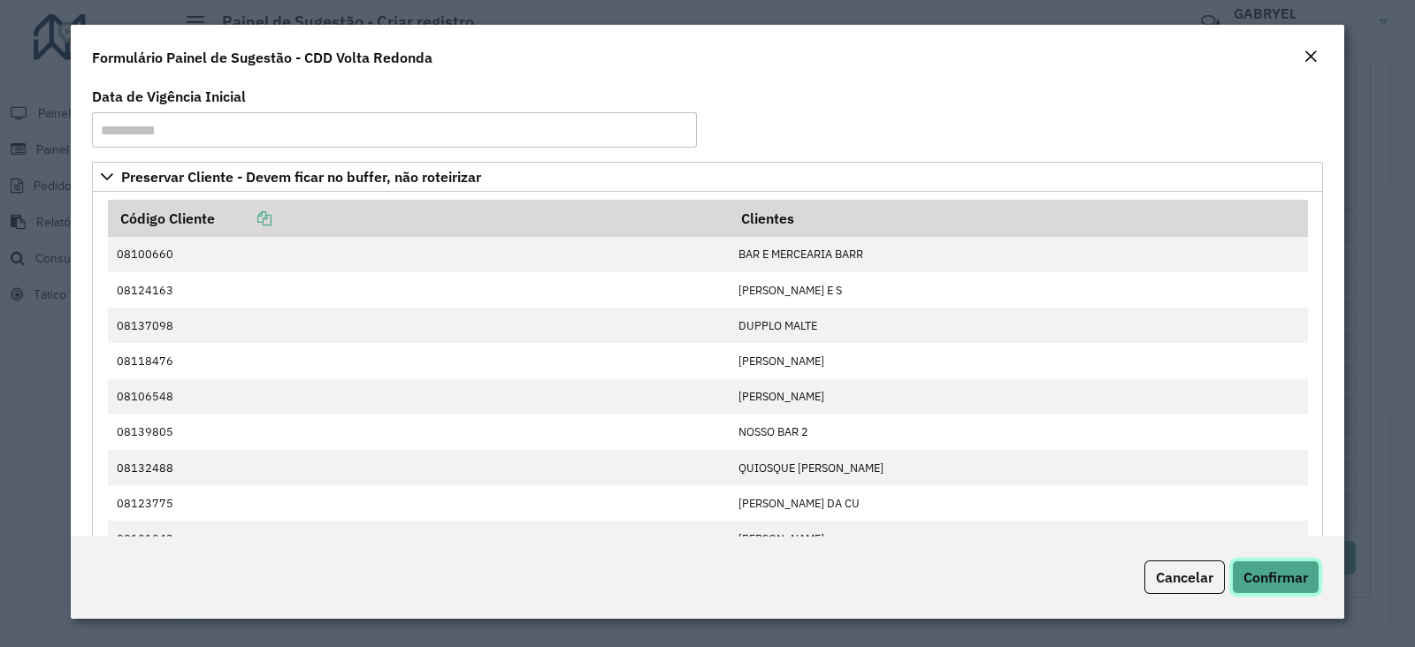
click at [1242, 561] on button "Confirmar" at bounding box center [1276, 578] width 88 height 34
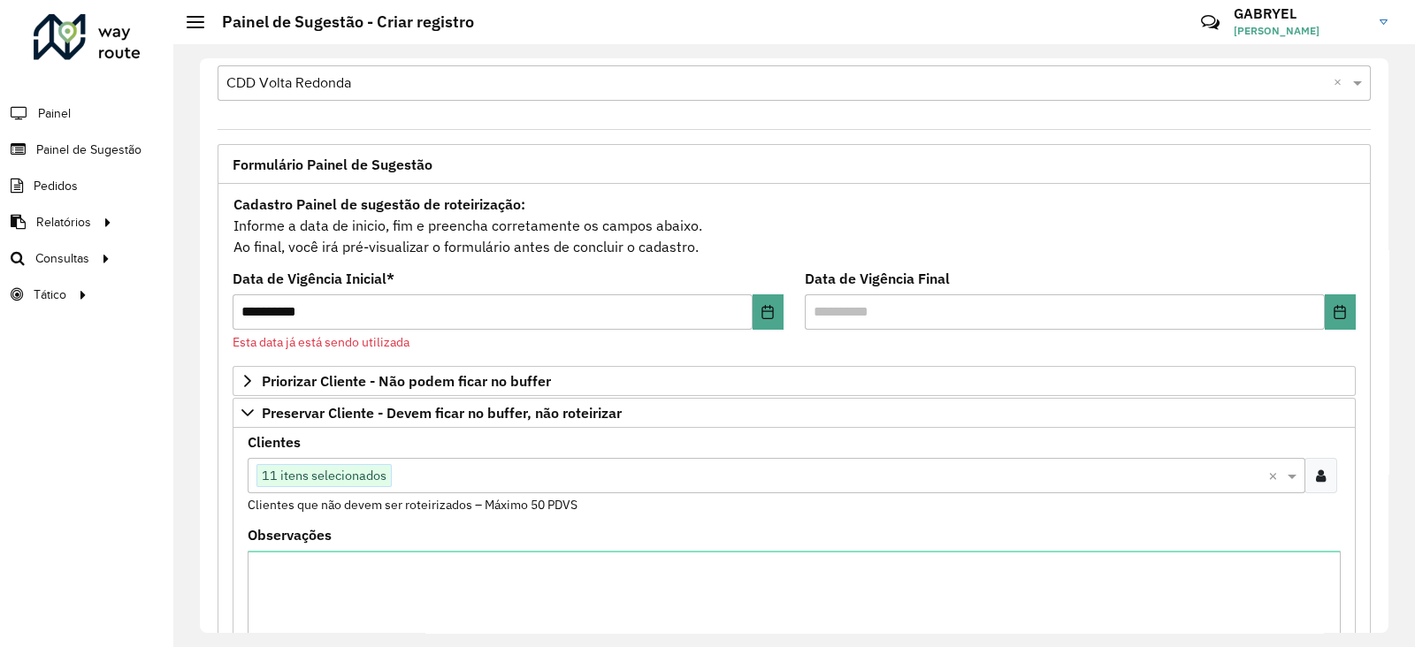
scroll to position [0, 0]
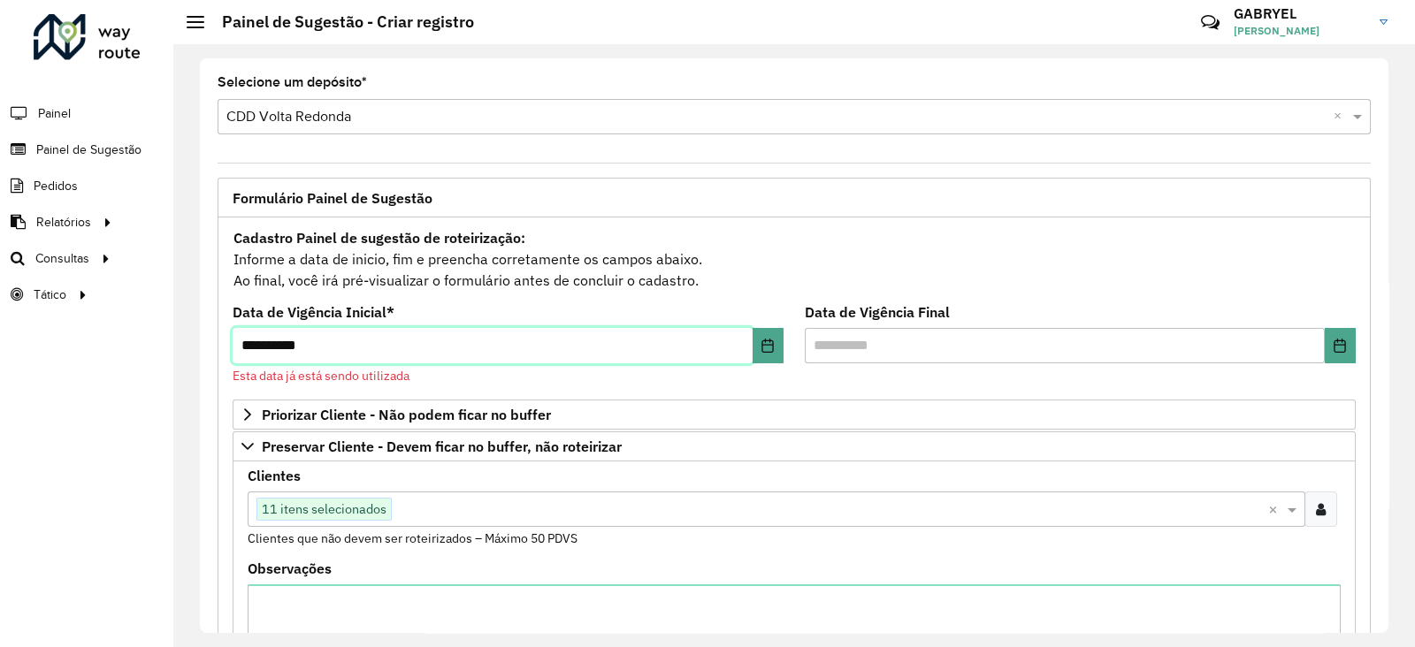
click at [365, 342] on input "**********" at bounding box center [493, 345] width 520 height 35
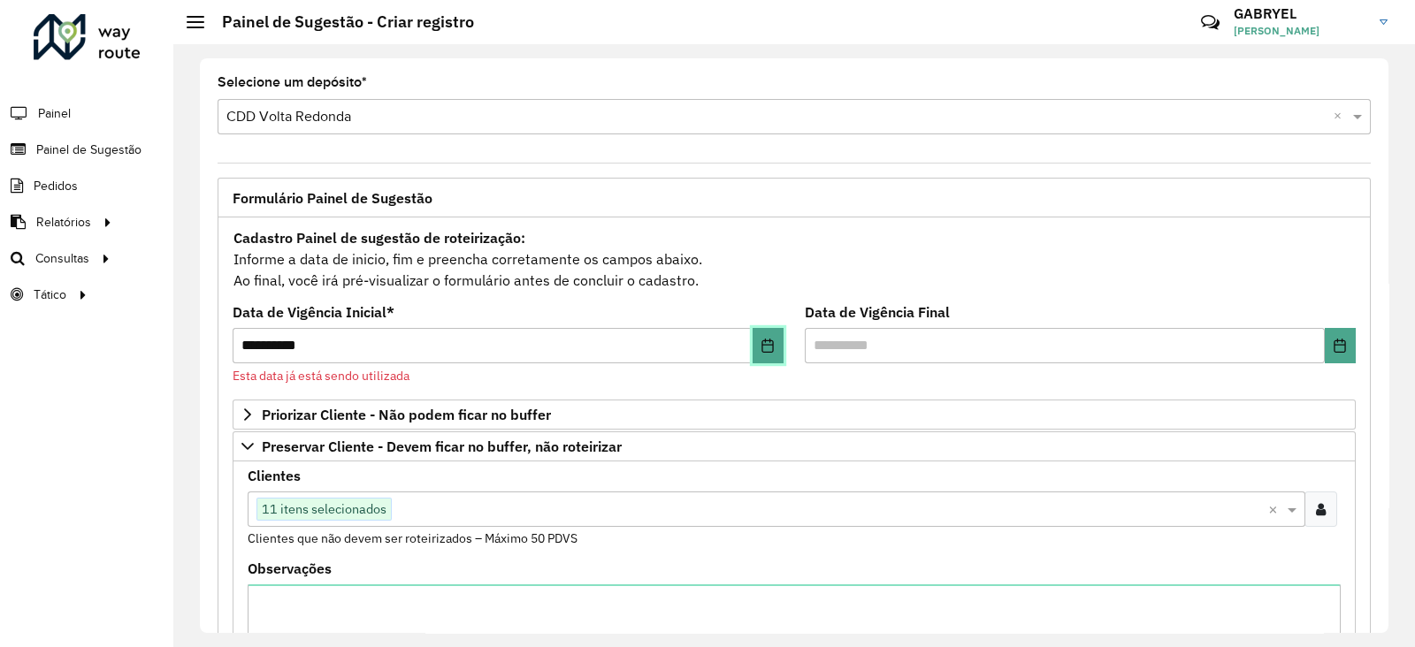
click at [753, 347] on button "Choose Date" at bounding box center [768, 345] width 31 height 35
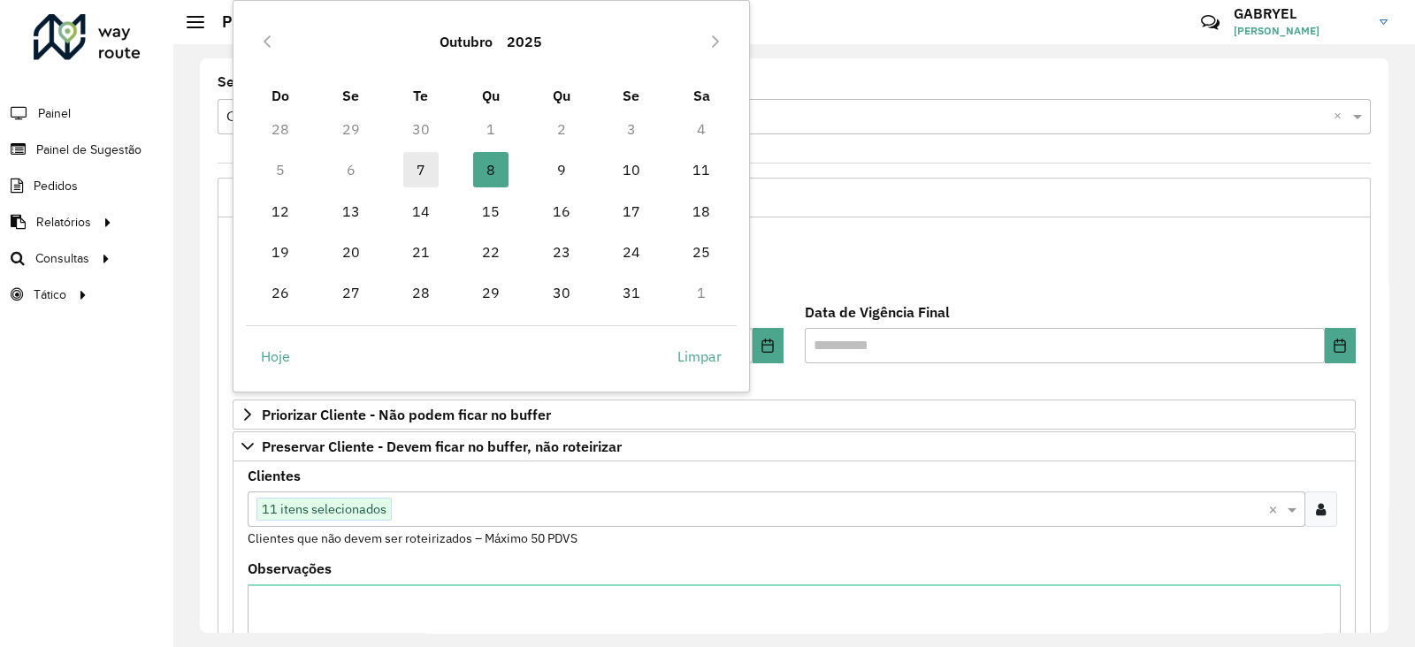
click at [427, 172] on span "7" at bounding box center [420, 169] width 35 height 35
type input "**********"
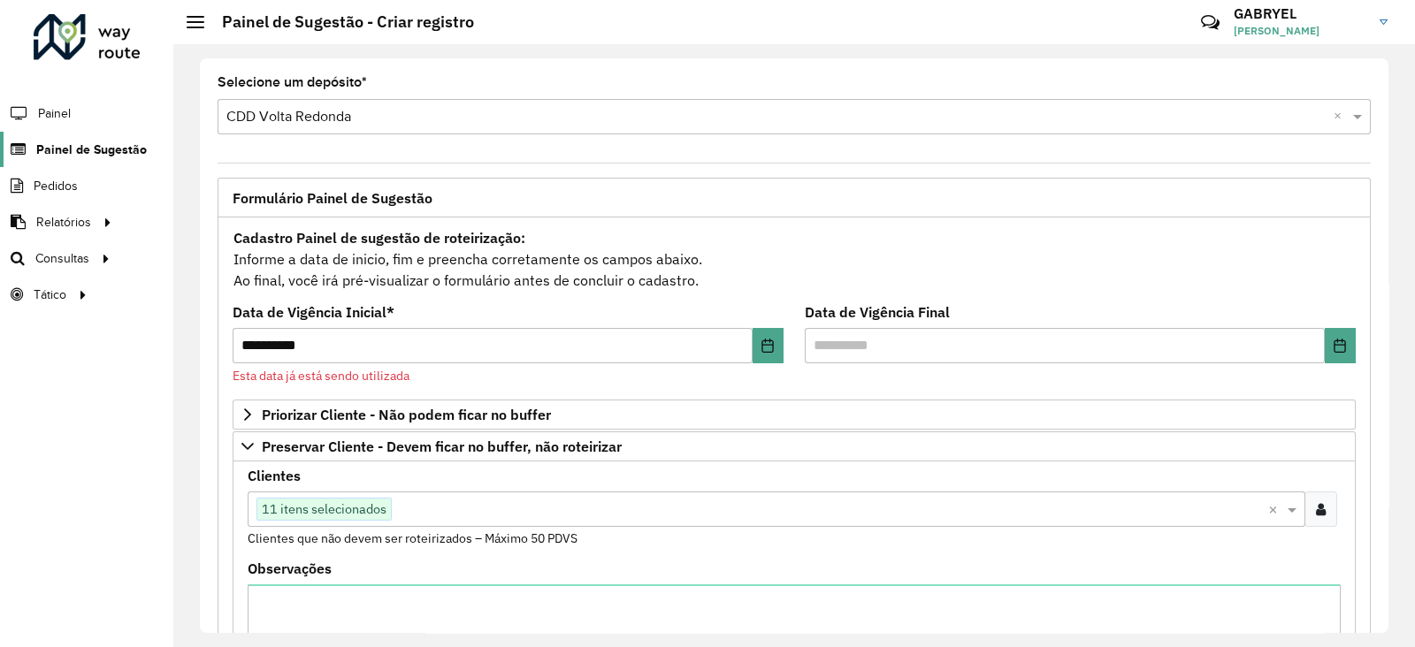
click at [44, 149] on span "Painel de Sugestão" at bounding box center [91, 150] width 111 height 19
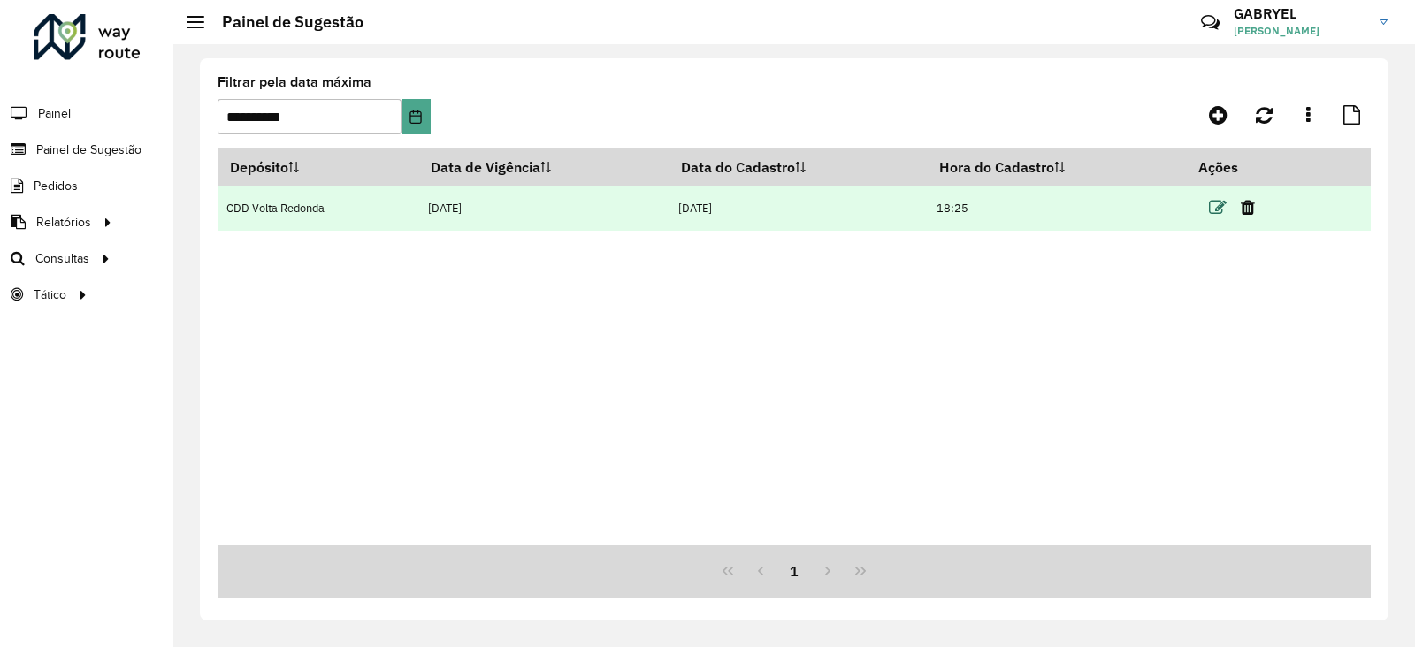
click at [1219, 211] on icon at bounding box center [1218, 208] width 18 height 18
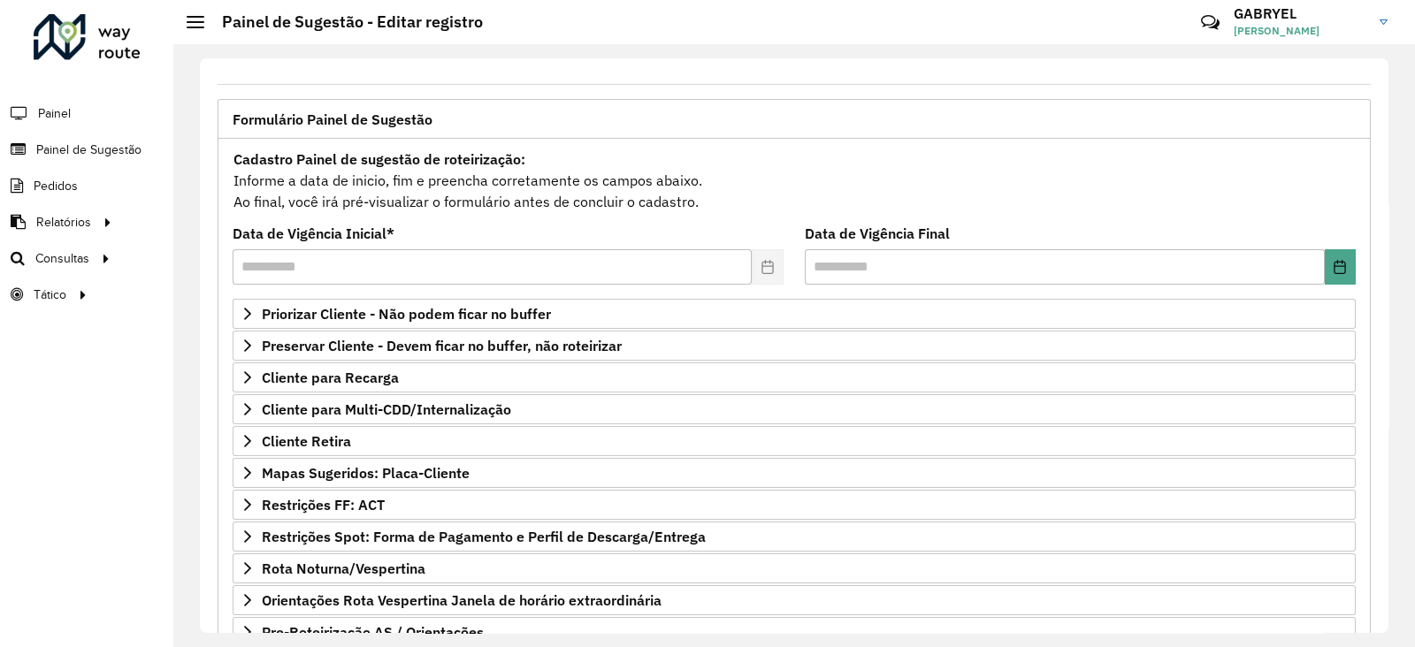
scroll to position [110, 0]
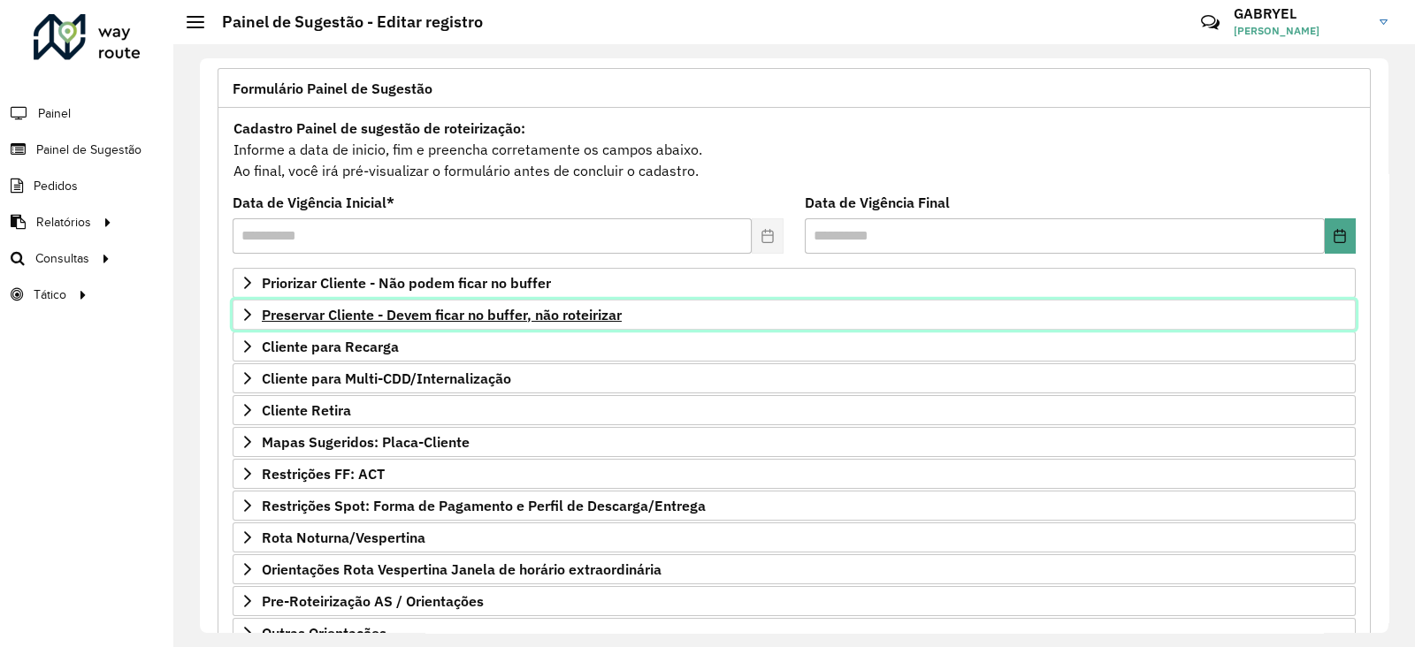
click at [390, 317] on span "Preservar Cliente - Devem ficar no buffer, não roteirizar" at bounding box center [442, 315] width 360 height 14
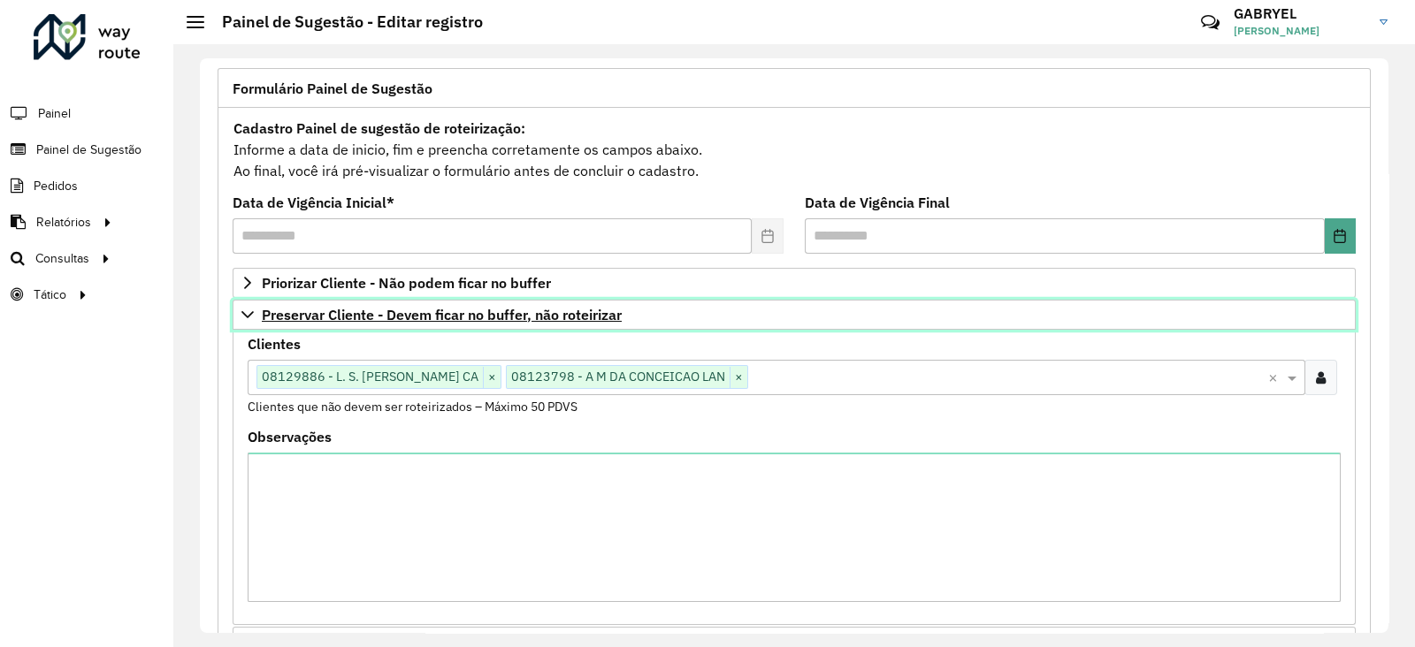
click at [478, 308] on span "Preservar Cliente - Devem ficar no buffer, não roteirizar" at bounding box center [442, 315] width 360 height 14
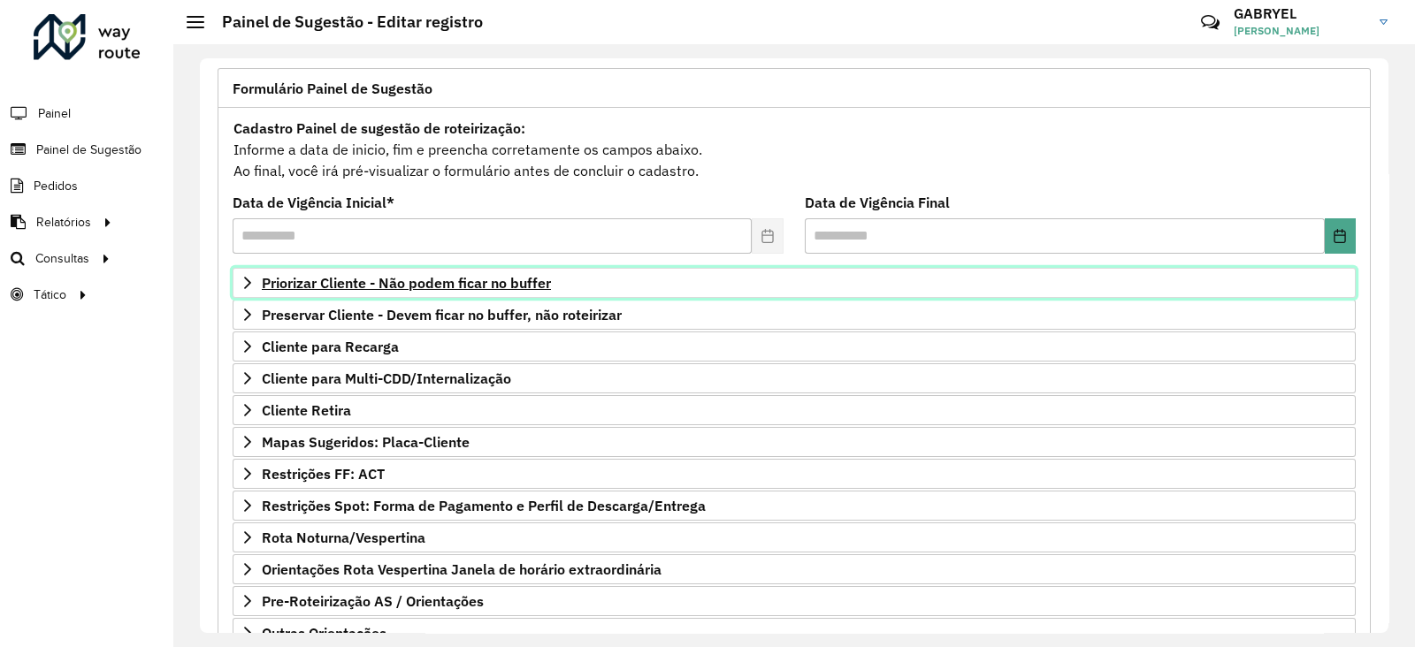
click at [495, 288] on span "Priorizar Cliente - Não podem ficar no buffer" at bounding box center [406, 283] width 289 height 14
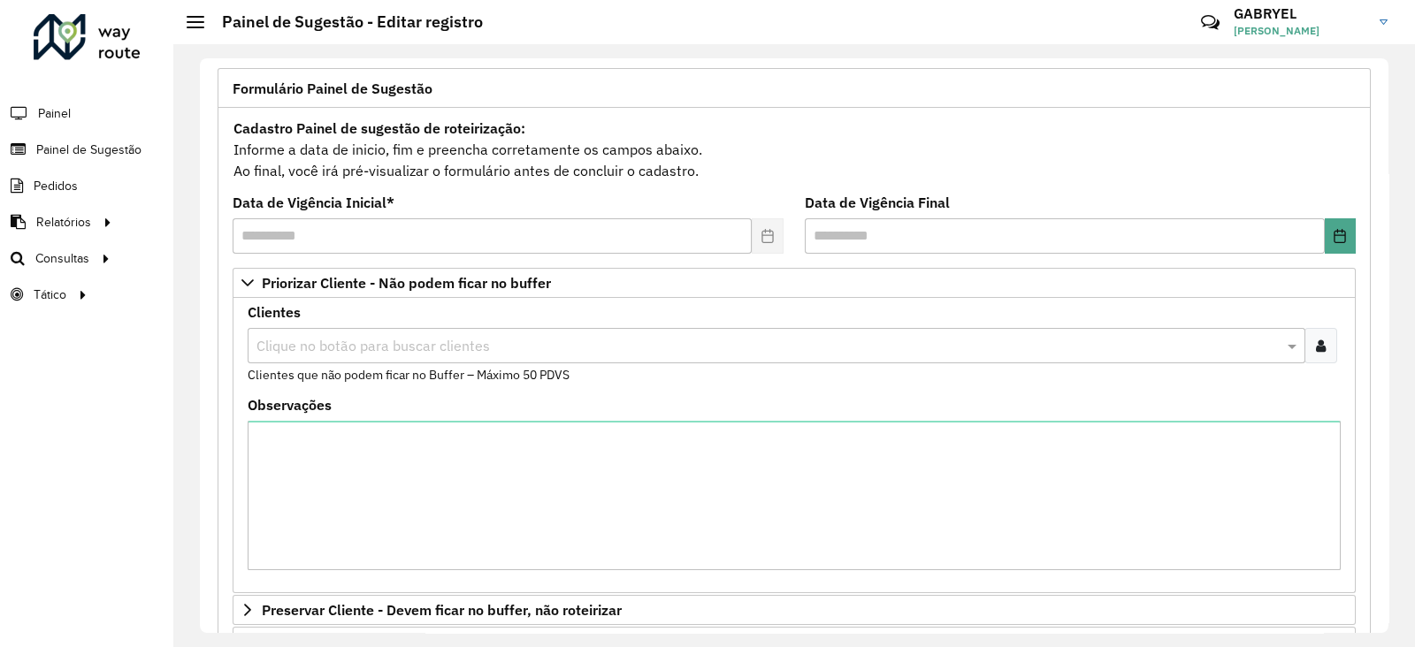
click at [1316, 339] on icon at bounding box center [1321, 346] width 10 height 14
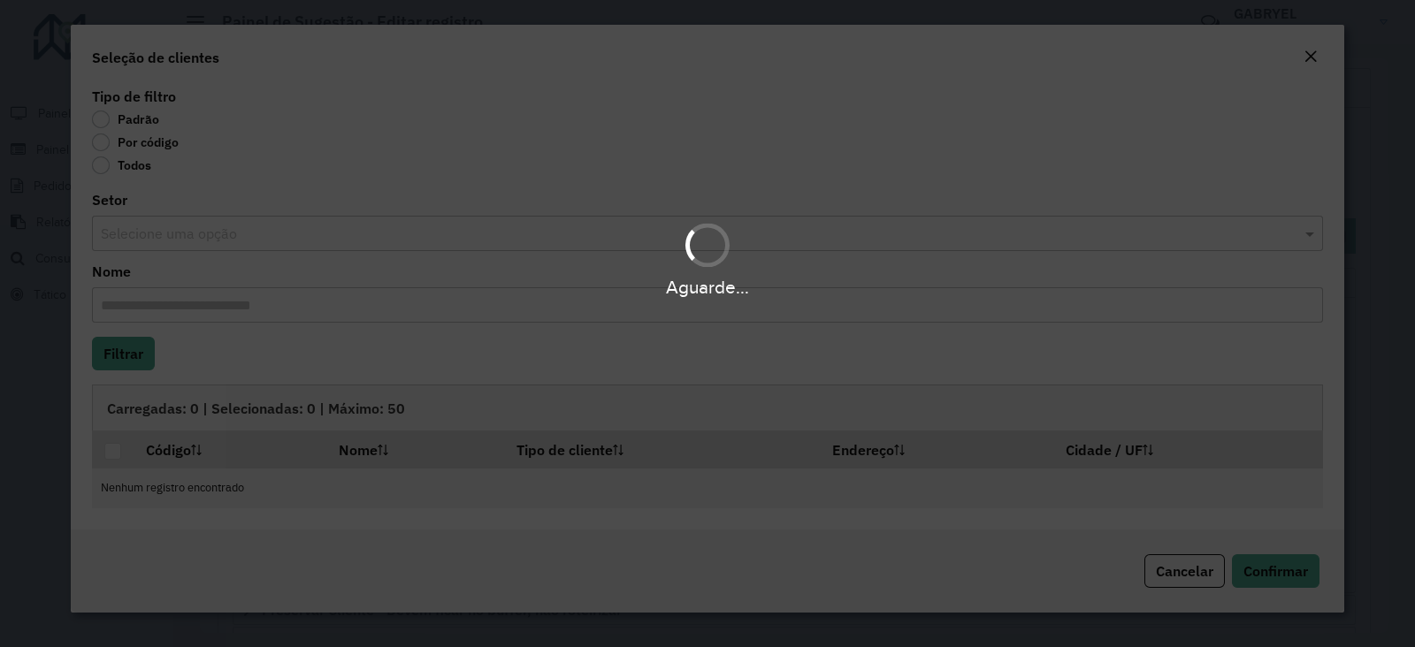
click at [96, 147] on label "Por código" at bounding box center [135, 143] width 87 height 18
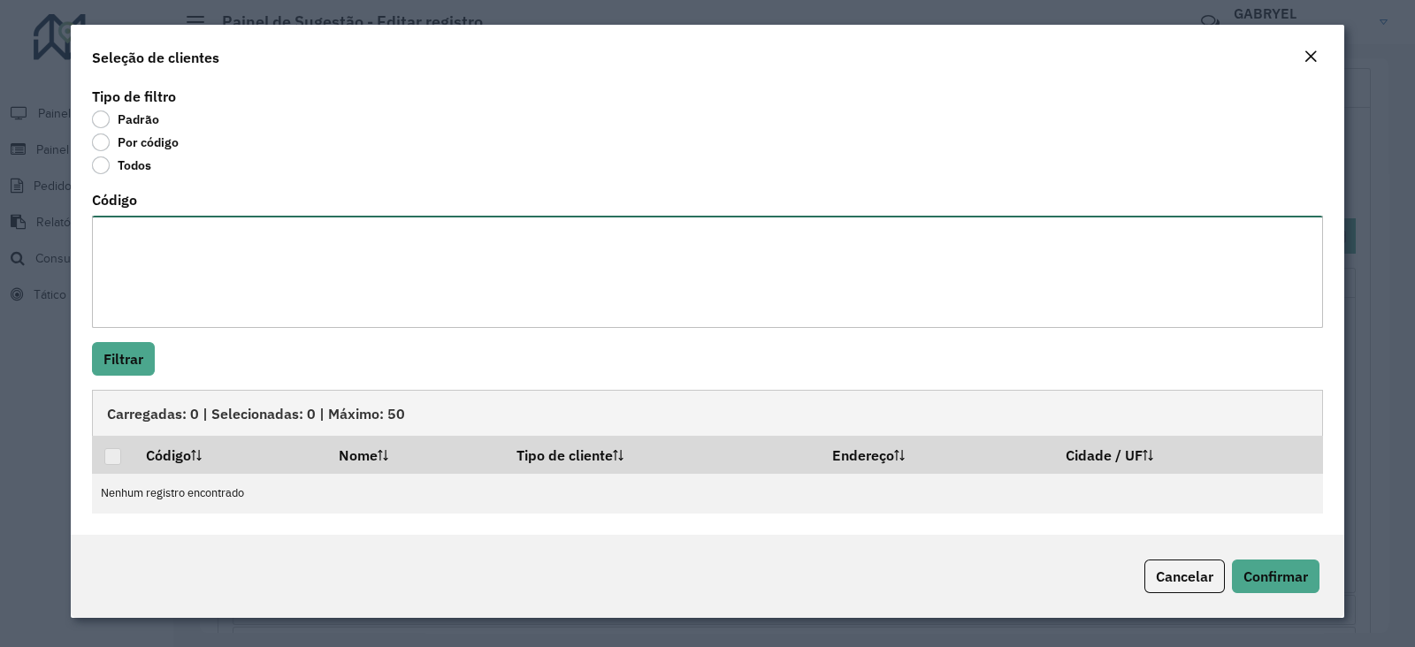
click at [157, 249] on textarea "Código" at bounding box center [707, 272] width 1231 height 112
paste textarea "***** ***** ***** ***** **** ***** *** ***** ***** **** *****"
type textarea "***** ***** ***** ***** **** ***** *** ***** ***** **** *****"
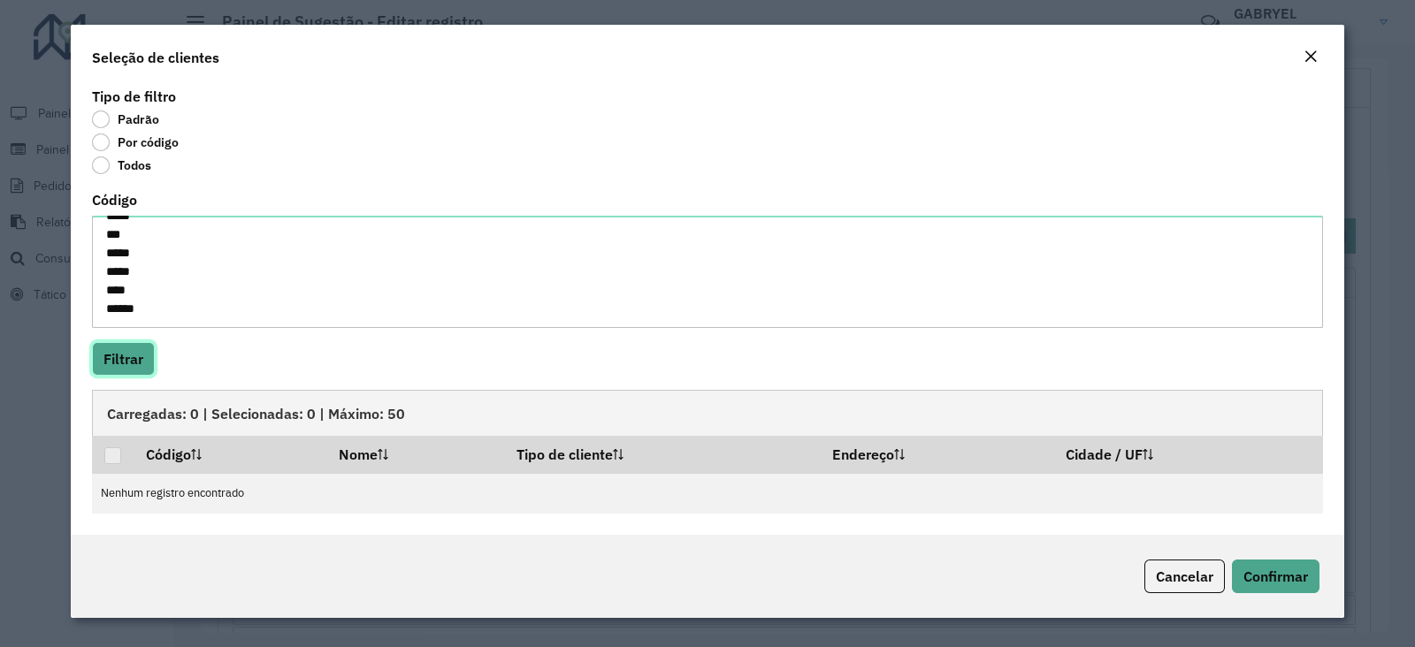
click at [127, 355] on button "Filtrar" at bounding box center [123, 359] width 63 height 34
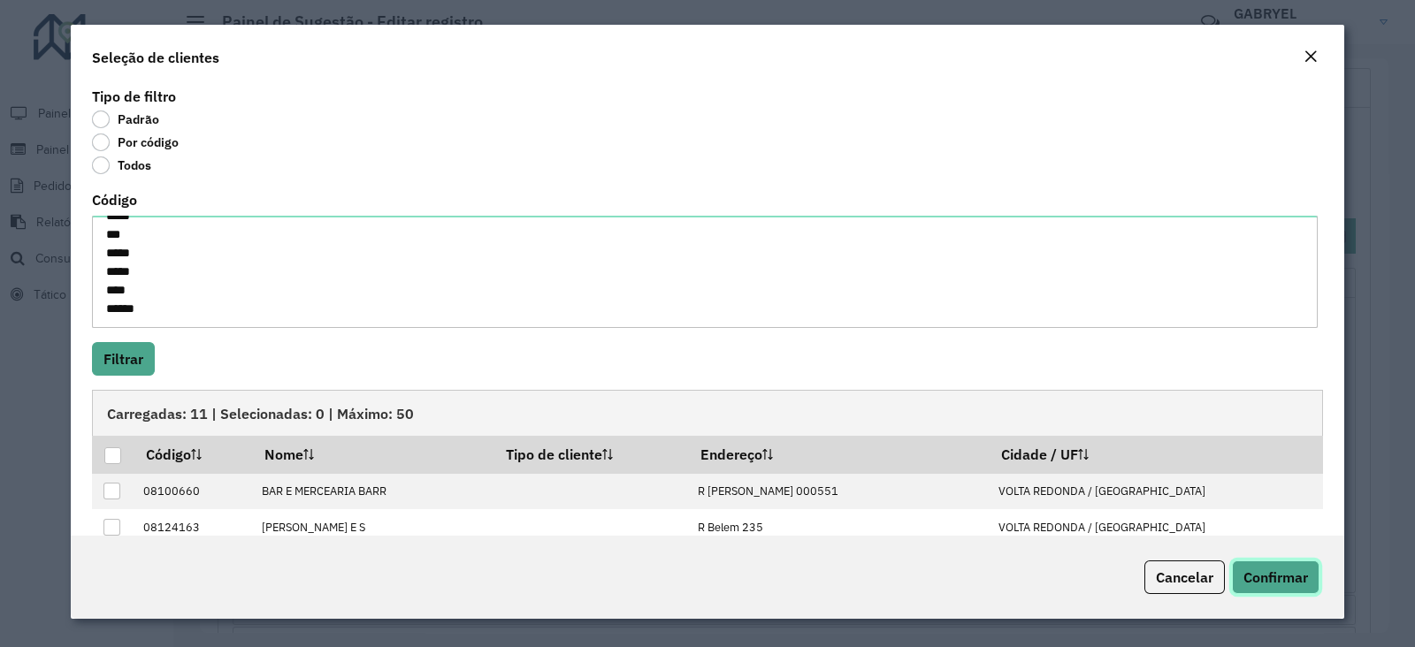
click at [1279, 582] on span "Confirmar" at bounding box center [1275, 578] width 65 height 18
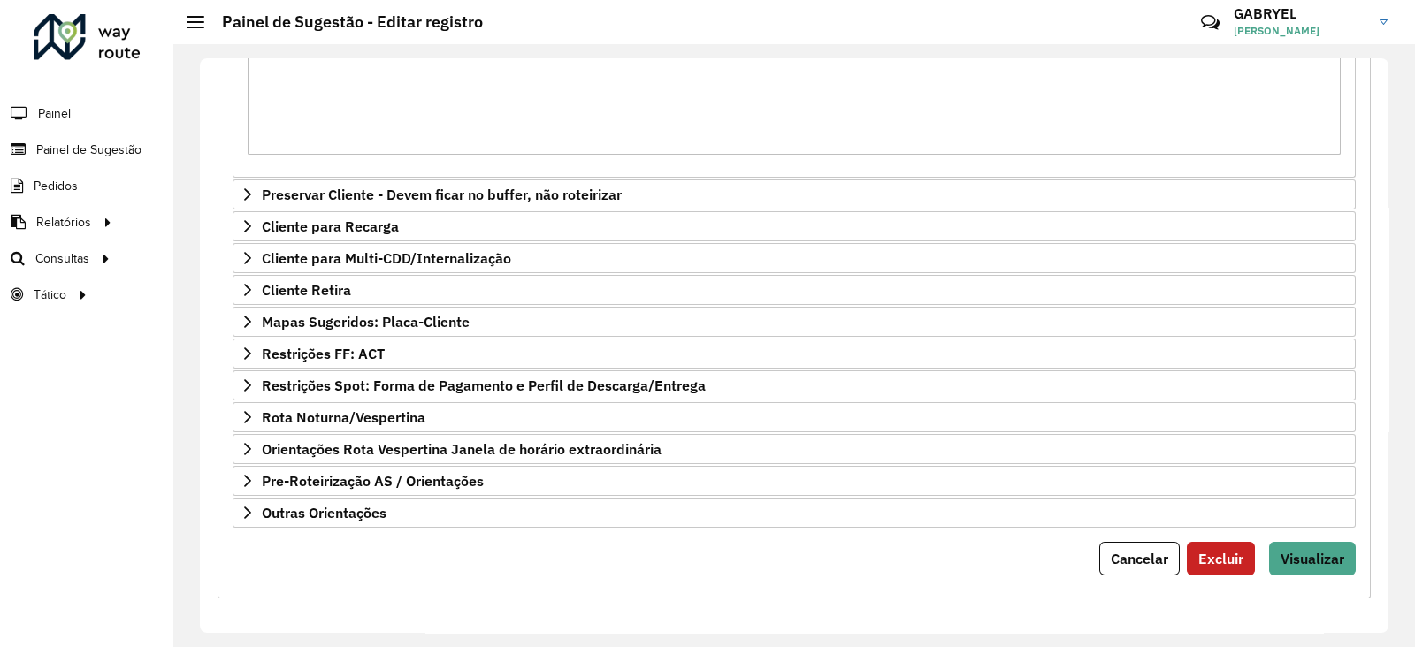
scroll to position [526, 0]
click at [1292, 551] on span "Visualizar" at bounding box center [1312, 558] width 64 height 18
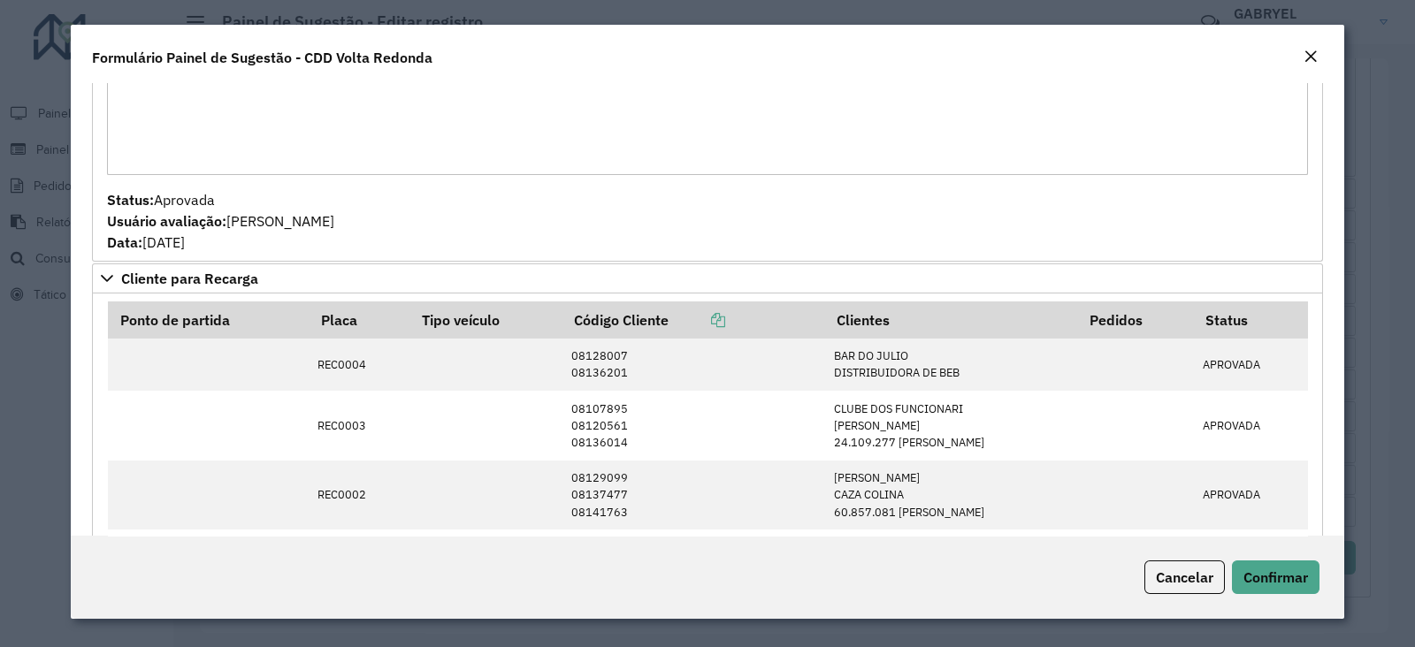
scroll to position [0, 0]
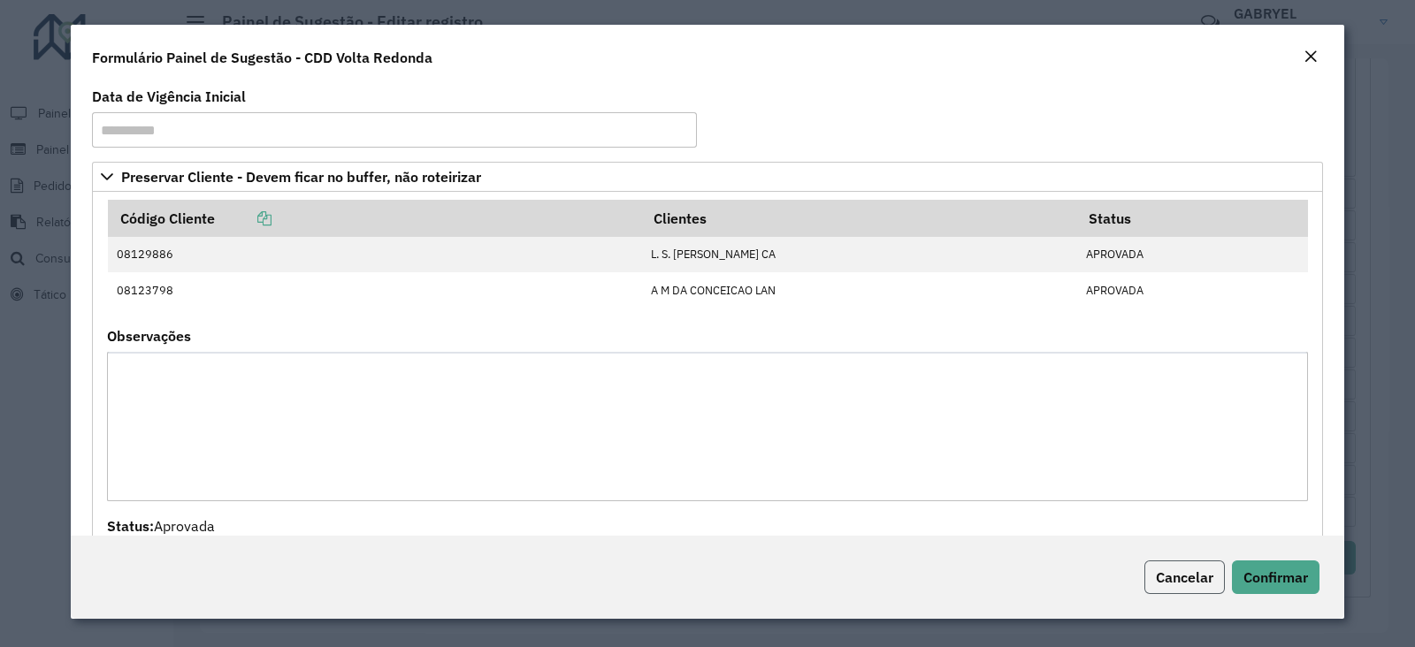
click at [1178, 561] on button "Cancelar" at bounding box center [1184, 578] width 80 height 34
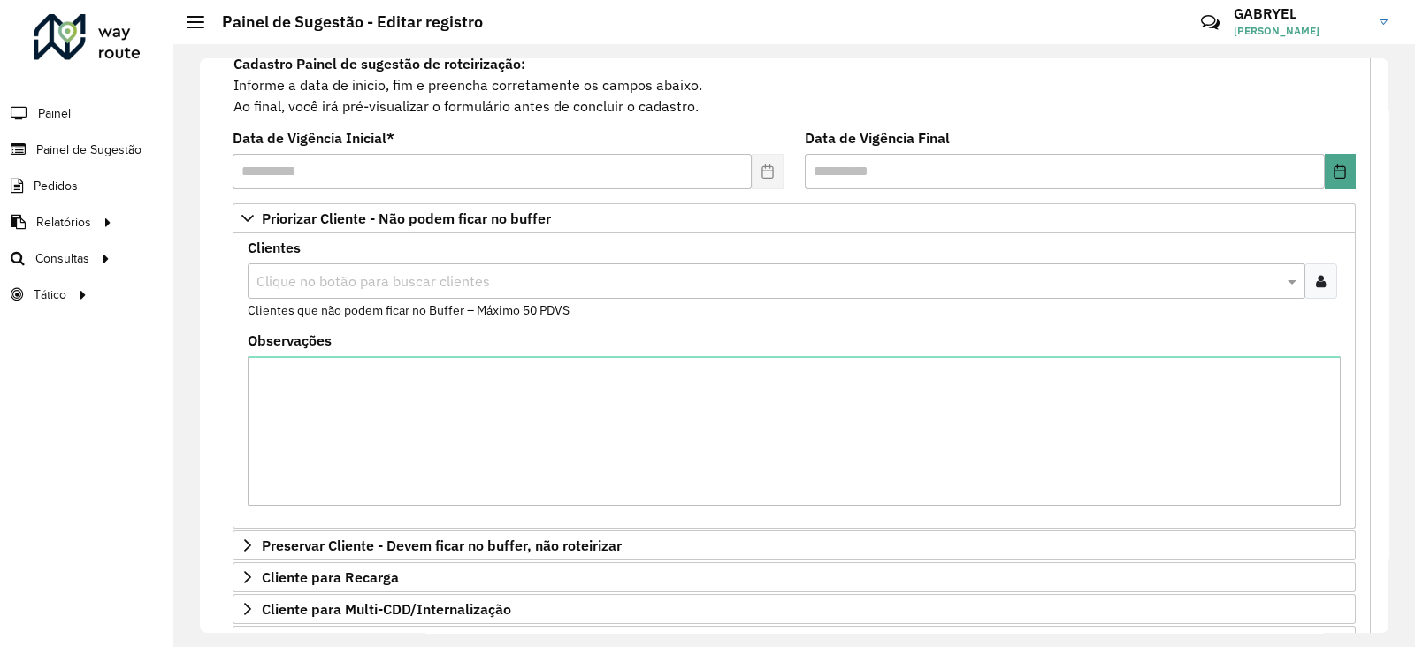
scroll to position [84, 0]
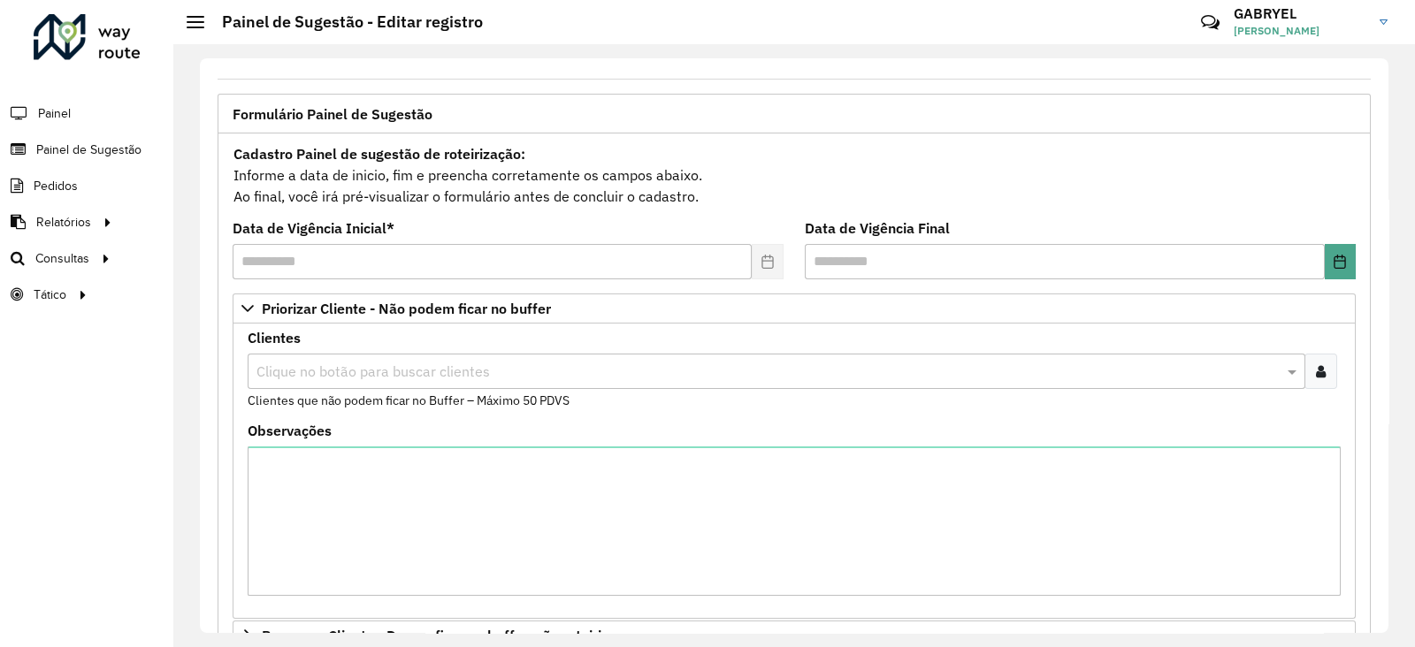
click at [1337, 379] on formly-field "Clientes Clique no botão para buscar clientes Clientes que não podem ficar no B…" at bounding box center [794, 378] width 1114 height 93
click at [1328, 374] on div at bounding box center [1320, 371] width 33 height 35
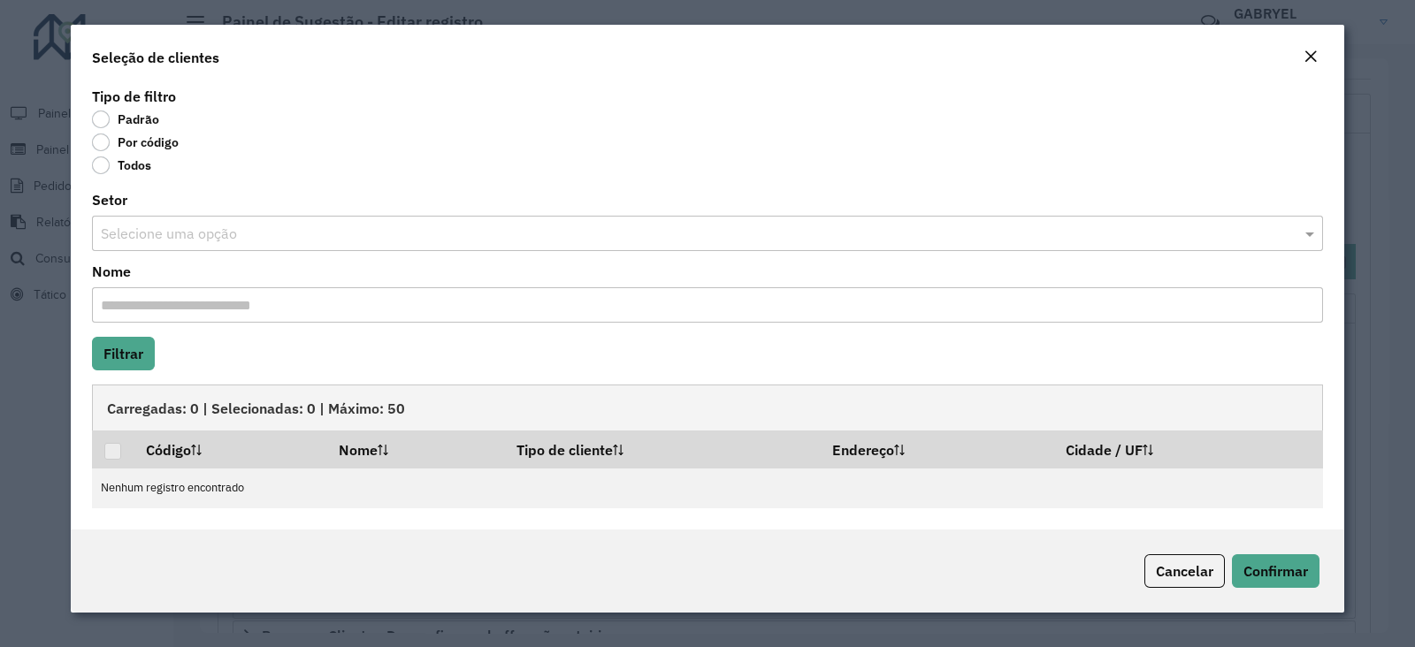
click at [113, 150] on label "Por código" at bounding box center [135, 143] width 87 height 18
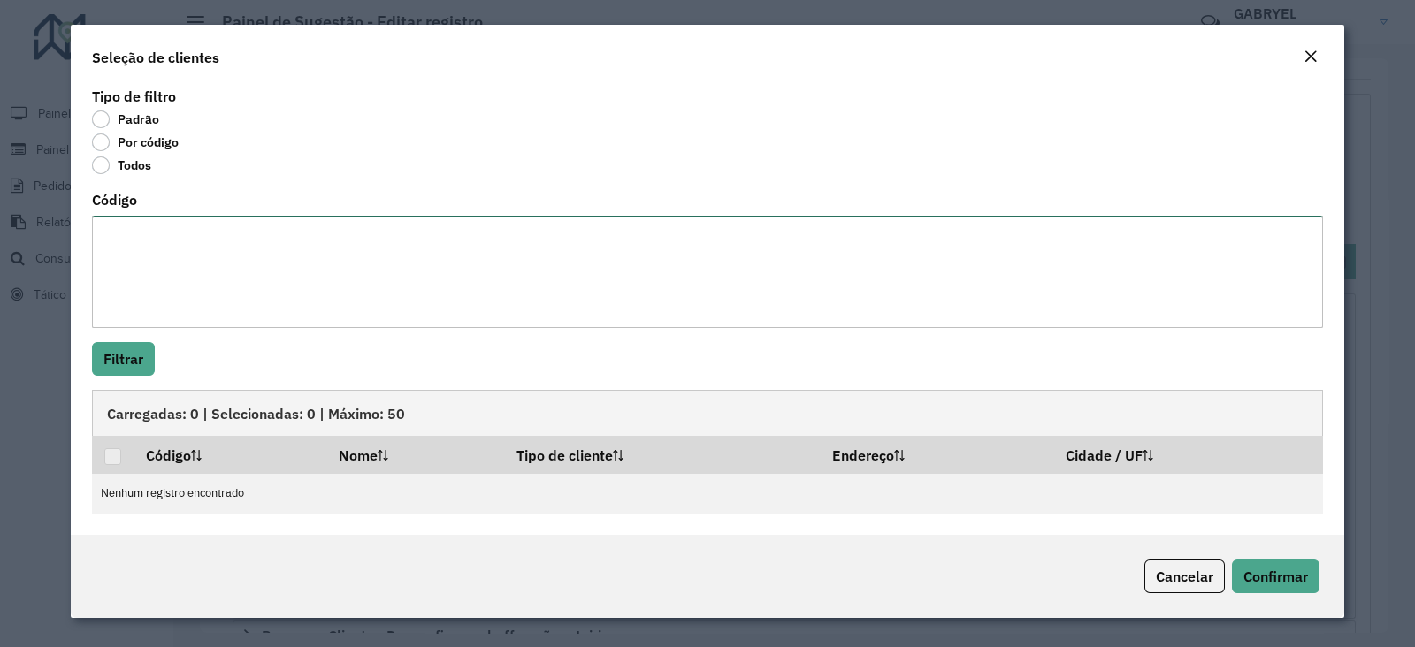
click at [157, 237] on textarea "Código" at bounding box center [707, 272] width 1231 height 112
paste textarea "***** ***** ***** ***** **** ***** *** ***** ***** **** *****"
type textarea "***** ***** ***** ***** **** ***** *** ***** ***** **** *****"
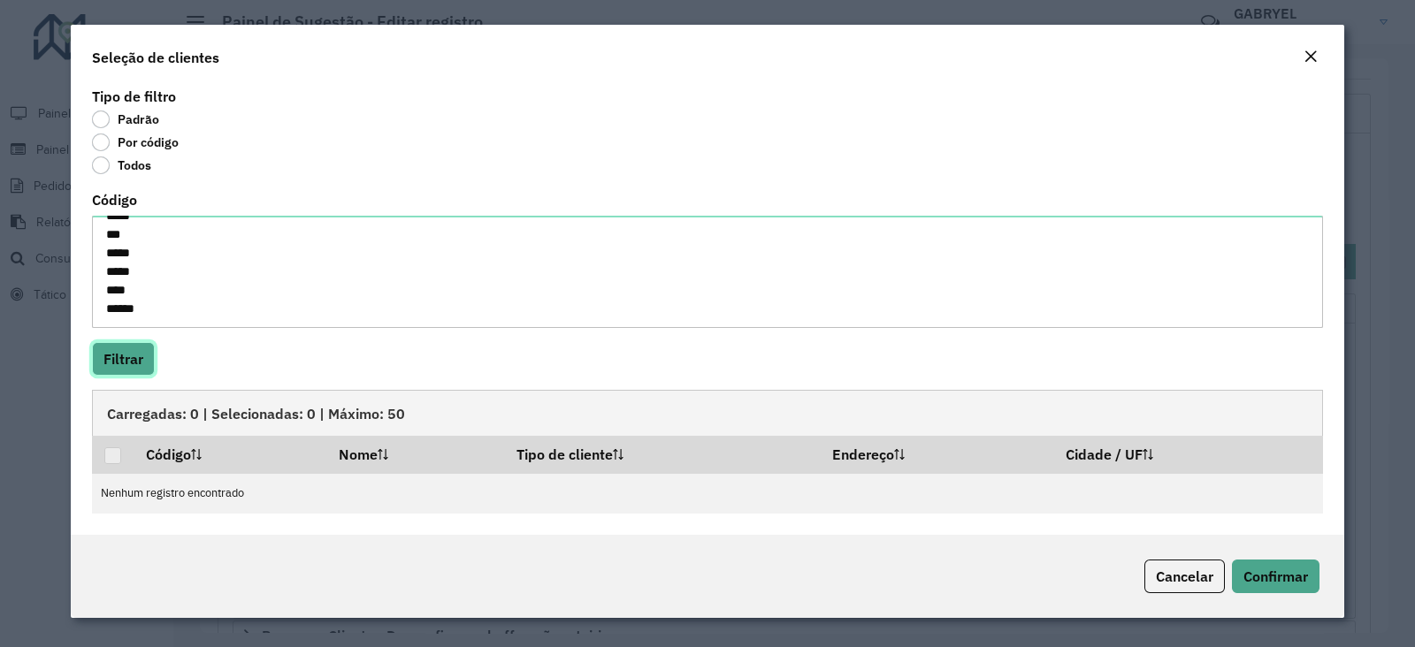
click at [124, 356] on button "Filtrar" at bounding box center [123, 359] width 63 height 34
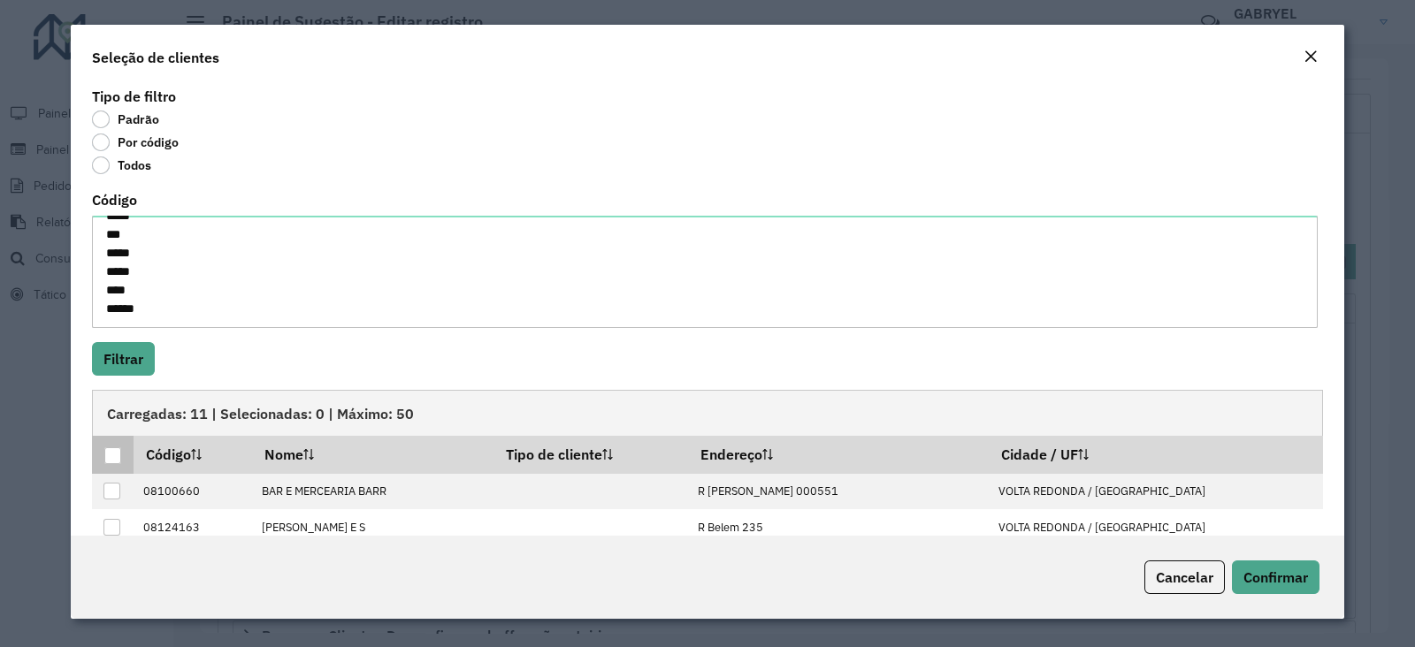
click at [107, 455] on div at bounding box center [112, 455] width 17 height 17
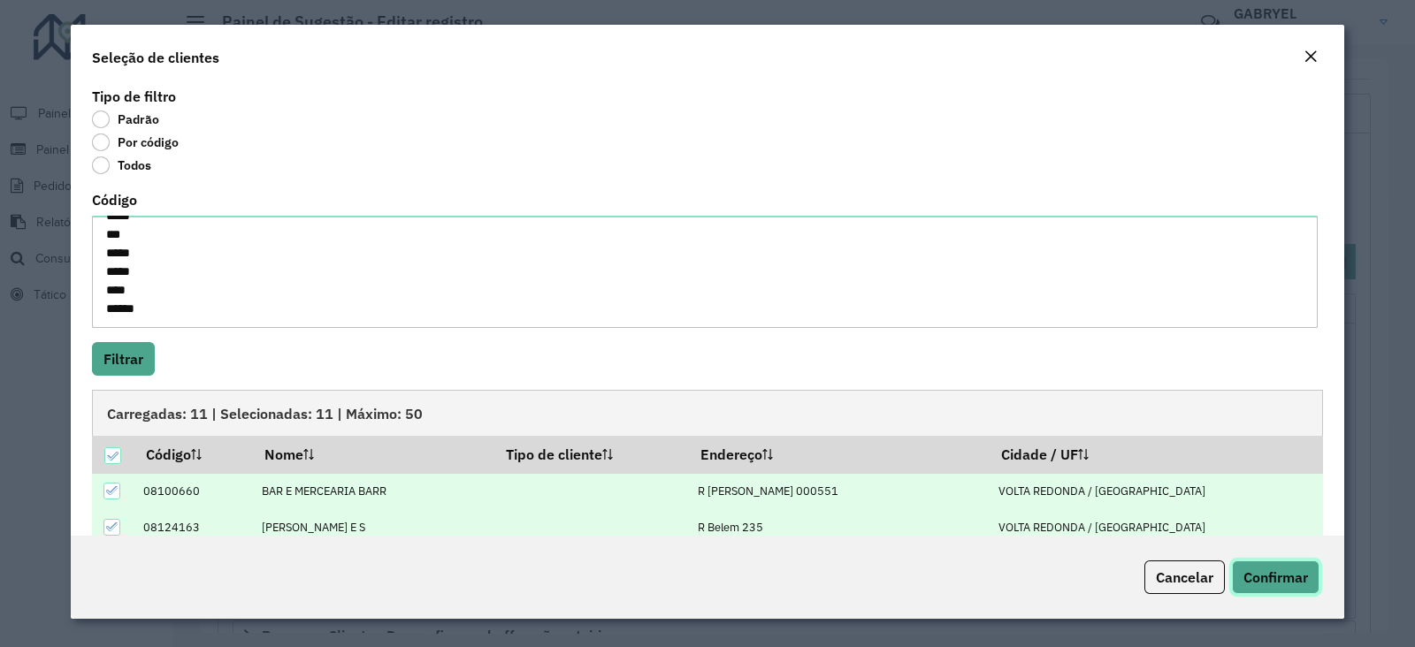
click at [1263, 569] on span "Confirmar" at bounding box center [1275, 578] width 65 height 18
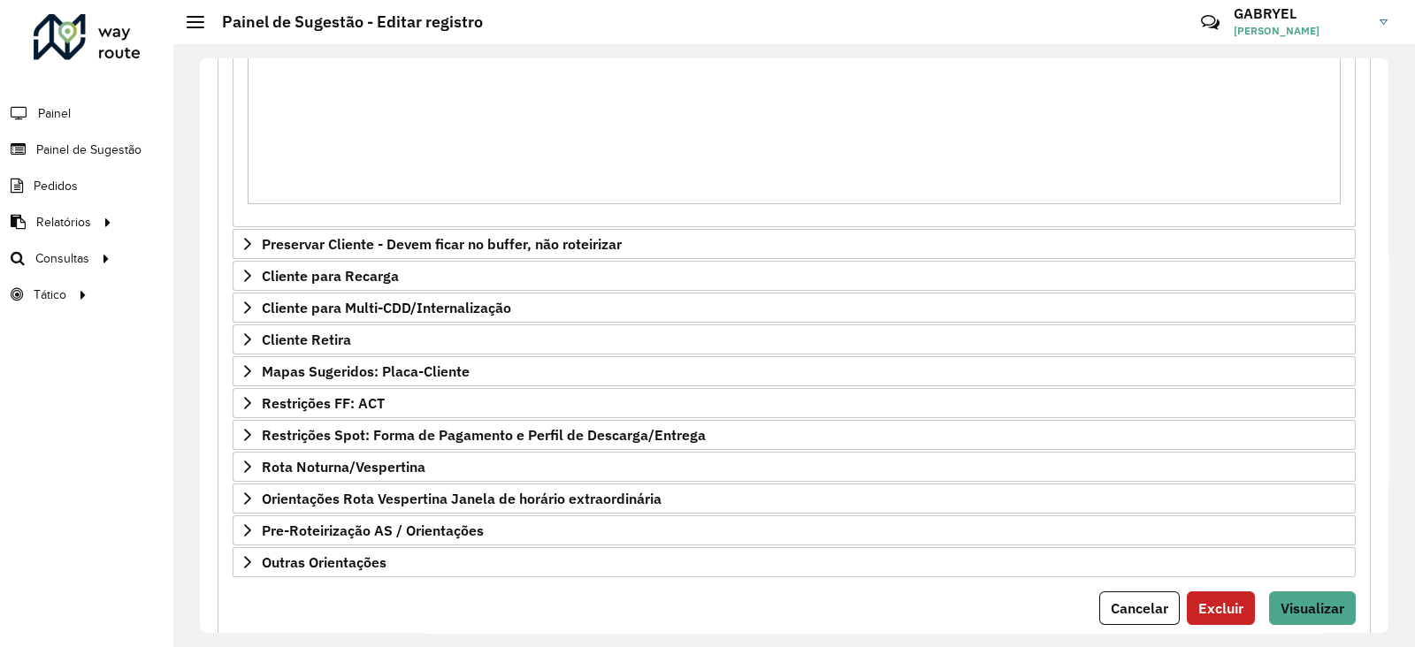
scroll to position [526, 0]
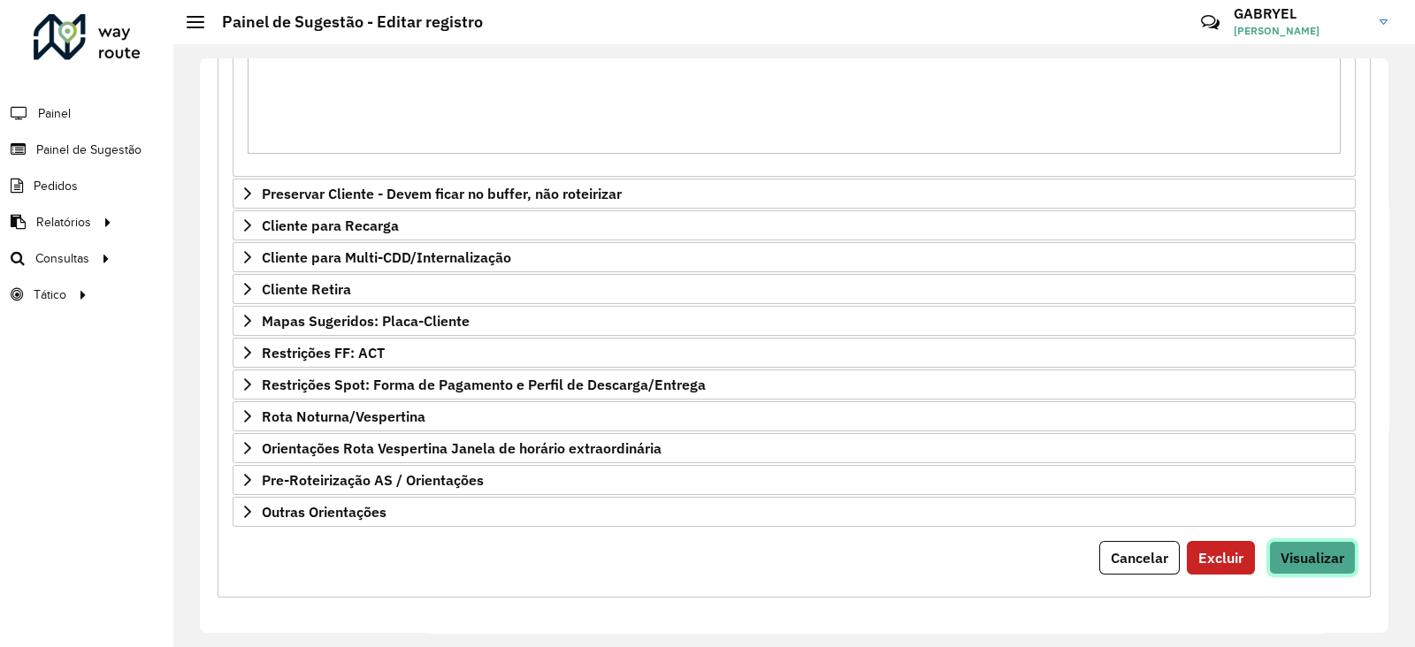
click at [1319, 565] on button "Visualizar" at bounding box center [1312, 558] width 87 height 34
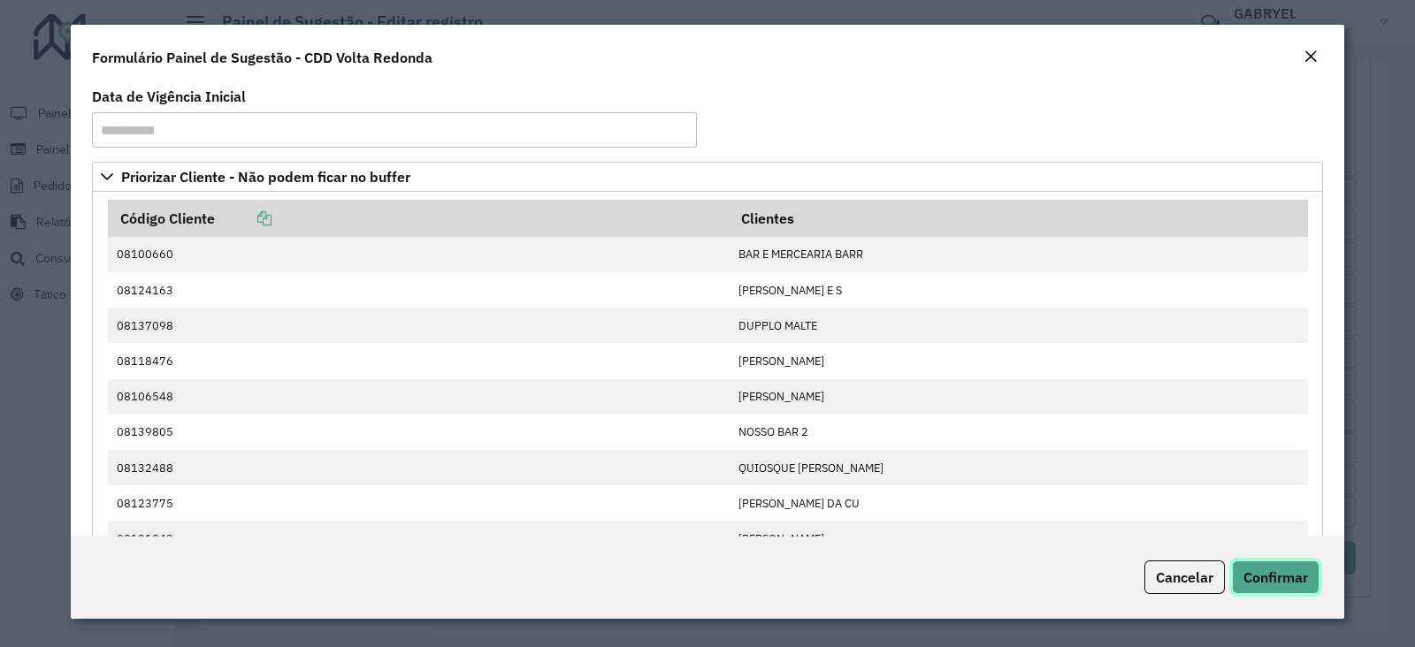
click at [1262, 563] on button "Confirmar" at bounding box center [1276, 578] width 88 height 34
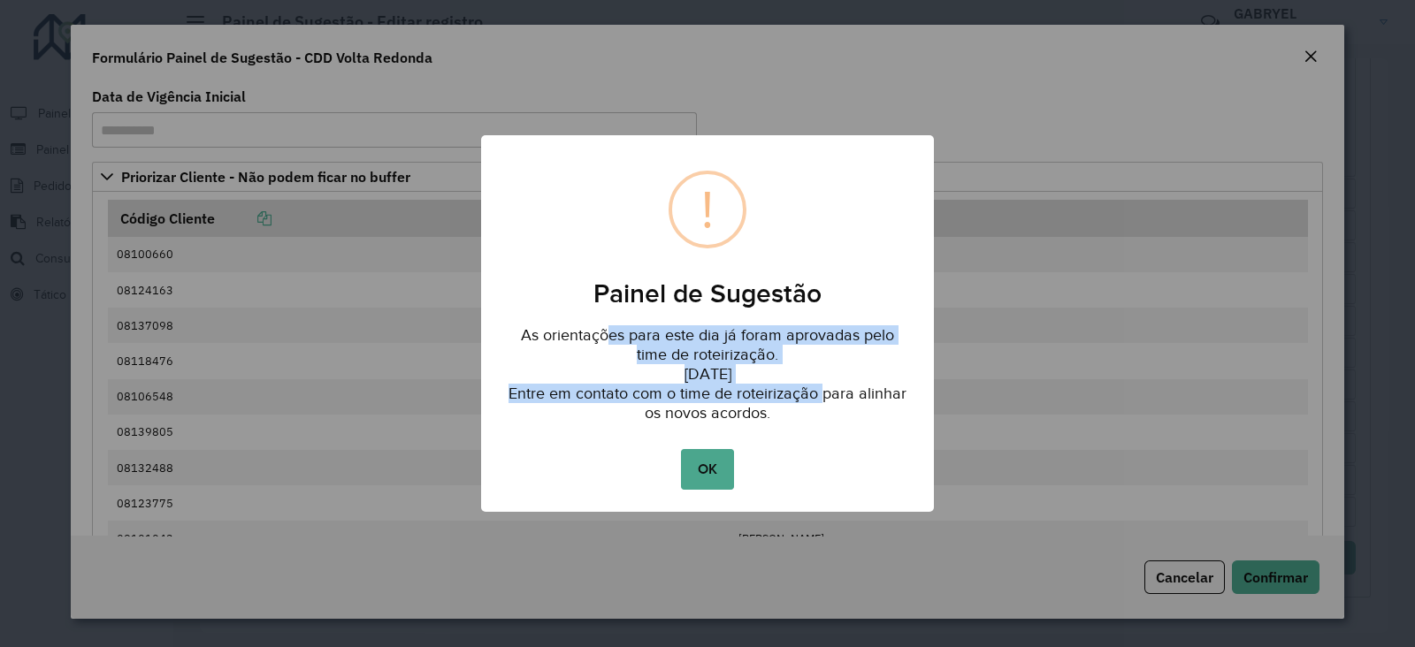
drag, startPoint x: 652, startPoint y: 335, endPoint x: 822, endPoint y: 398, distance: 181.0
click at [822, 398] on div "As orientações para este dia já foram aprovadas pelo time de roteirização. [DAT…" at bounding box center [707, 369] width 453 height 118
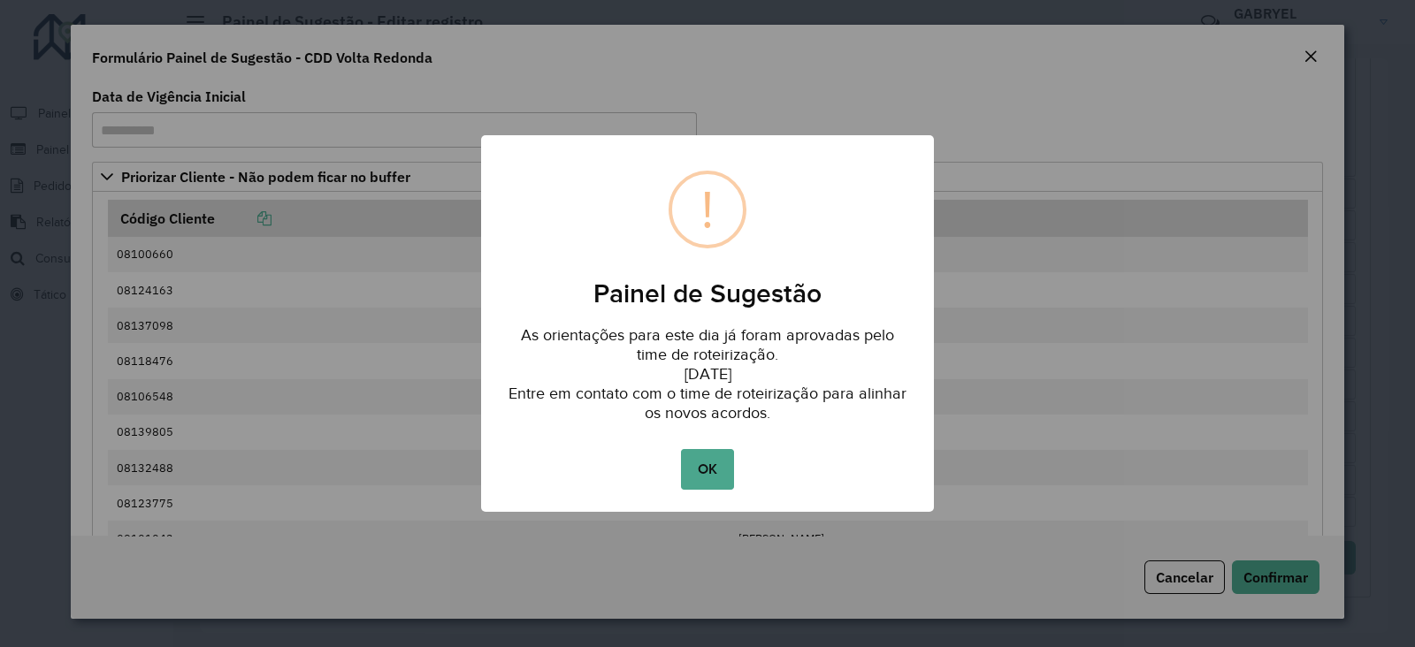
click at [815, 401] on div "As orientações para este dia já foram aprovadas pelo time de roteirização. [DAT…" at bounding box center [707, 369] width 453 height 118
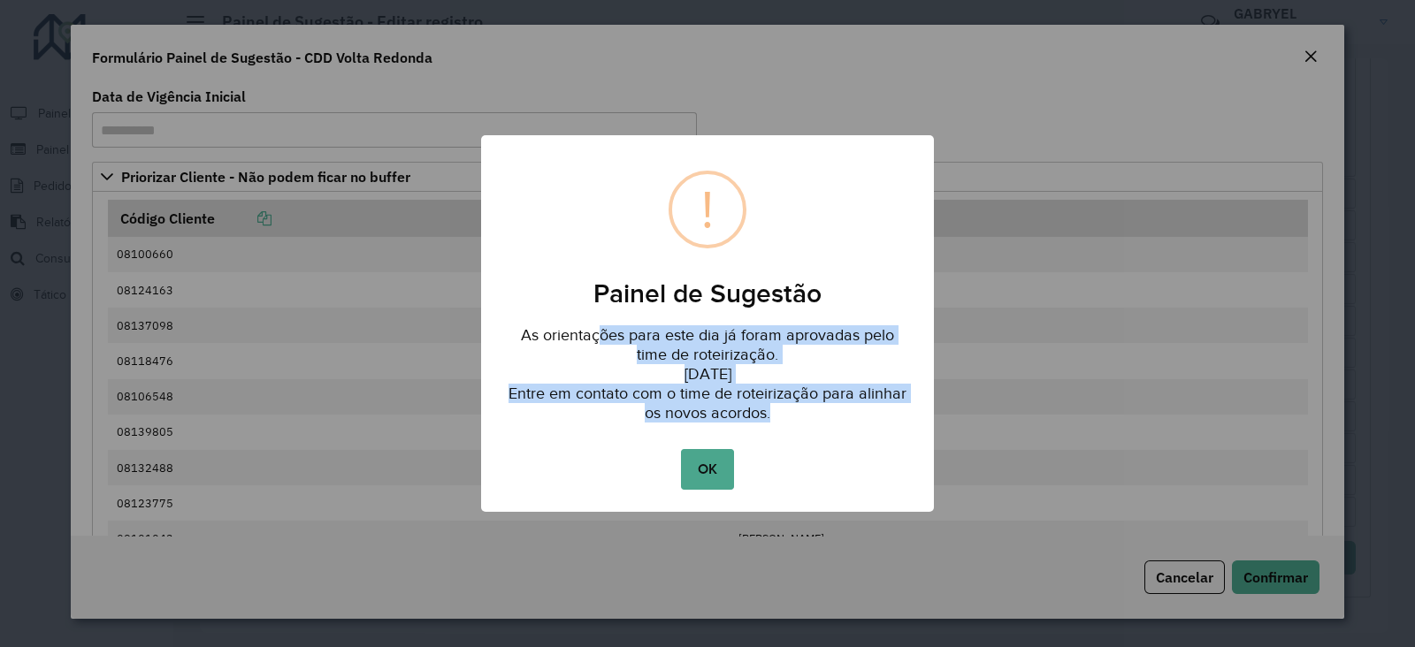
drag, startPoint x: 762, startPoint y: 393, endPoint x: 593, endPoint y: 315, distance: 186.0
click at [593, 315] on div "As orientações para este dia já foram aprovadas pelo time de roteirização. [DAT…" at bounding box center [707, 369] width 453 height 118
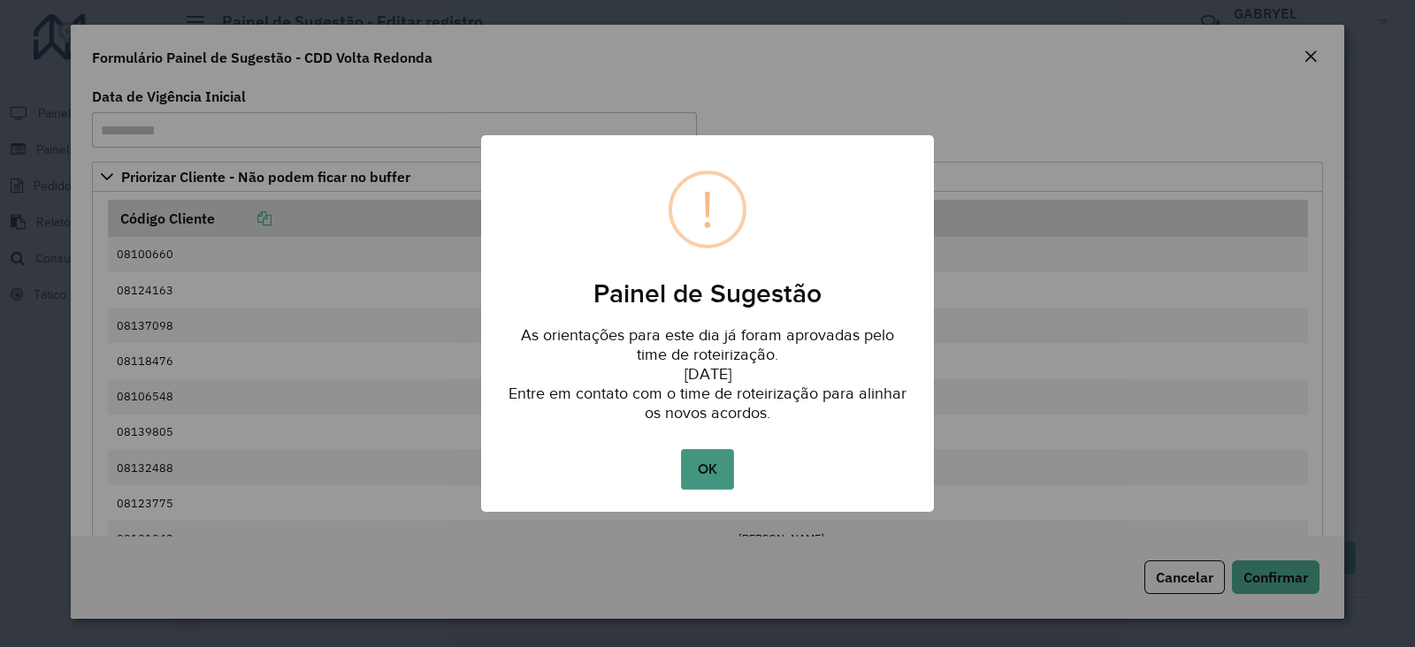
click at [710, 453] on button "OK" at bounding box center [707, 469] width 52 height 41
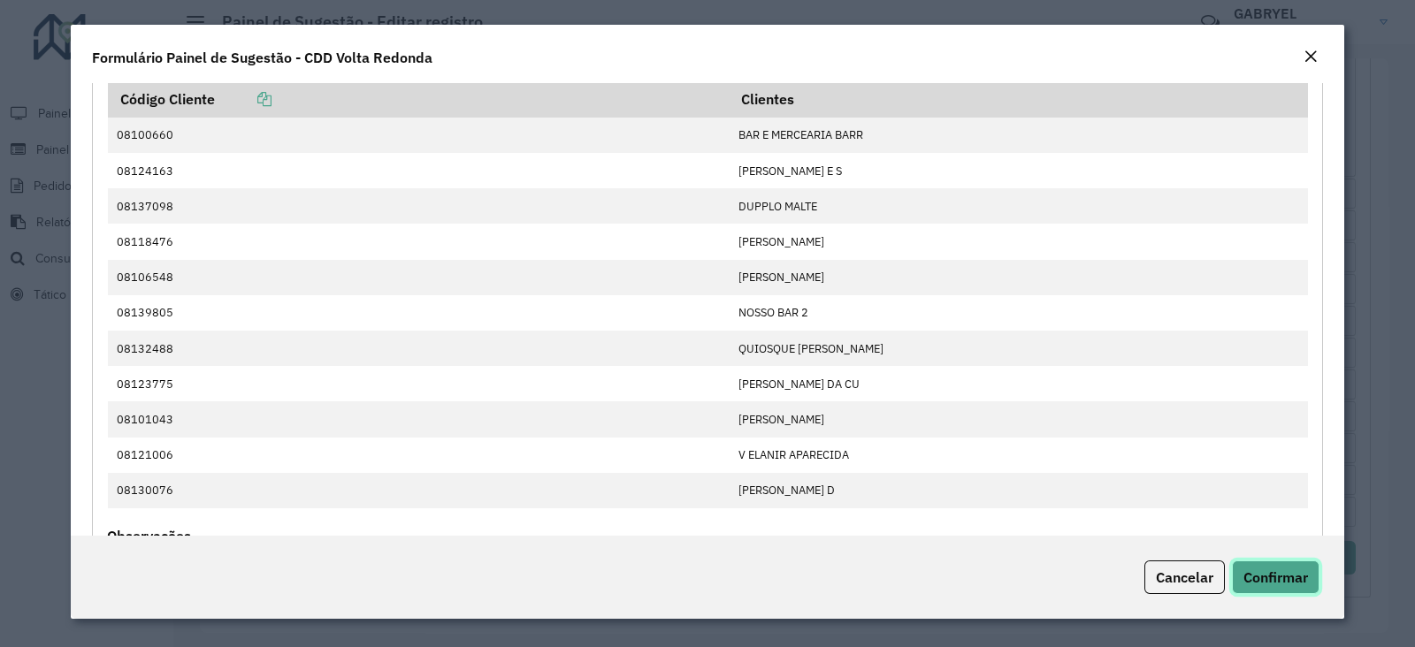
scroll to position [220, 0]
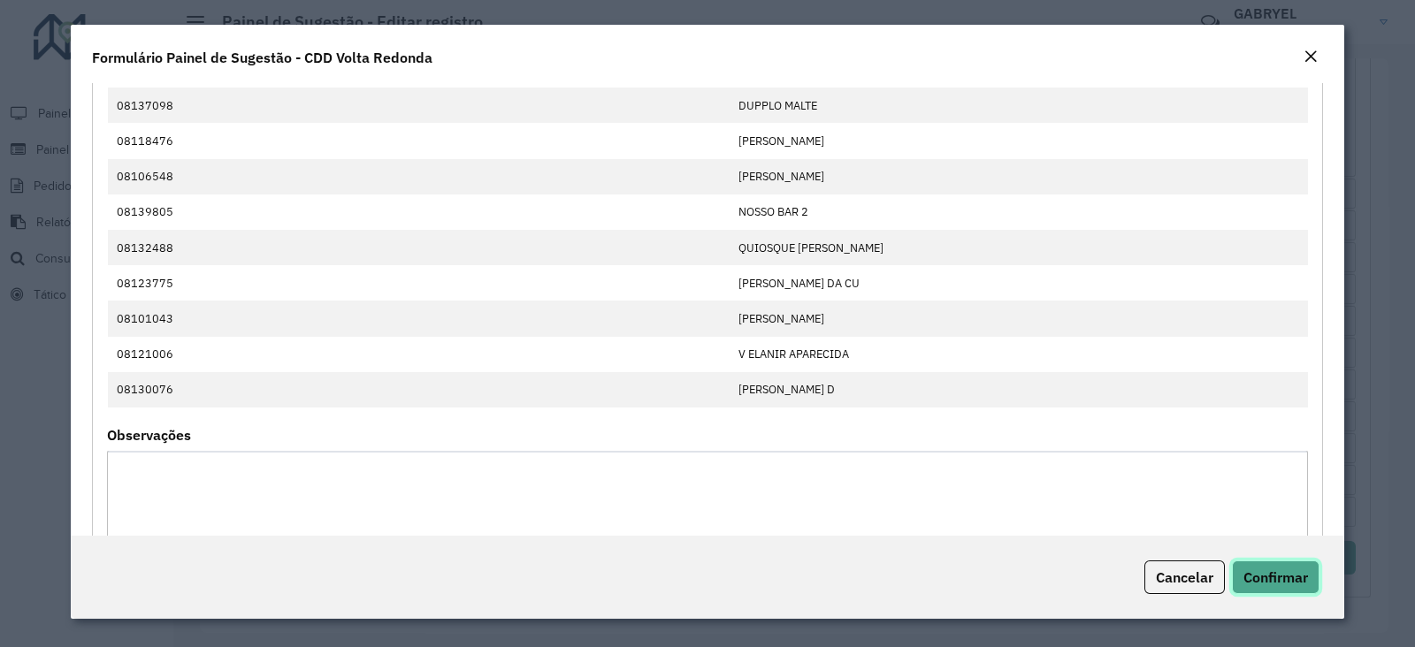
click at [1287, 582] on span "Confirmar" at bounding box center [1275, 578] width 65 height 18
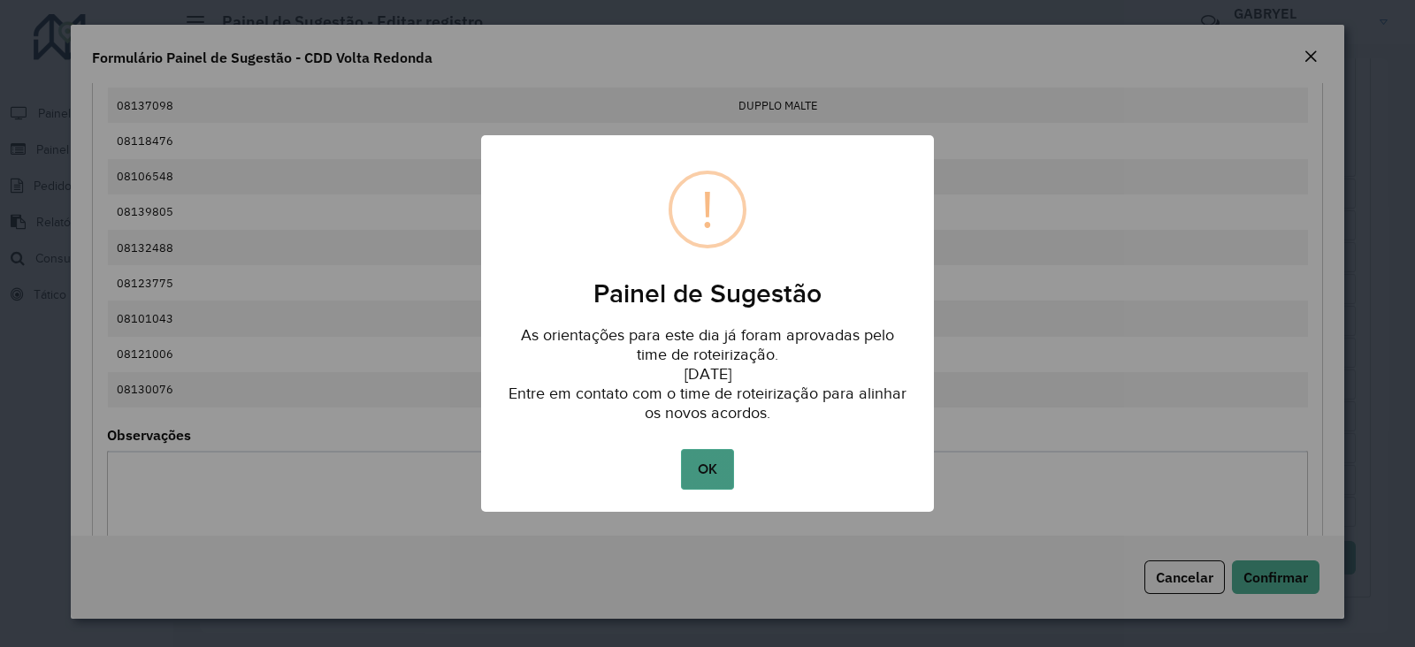
click at [716, 474] on button "OK" at bounding box center [707, 469] width 52 height 41
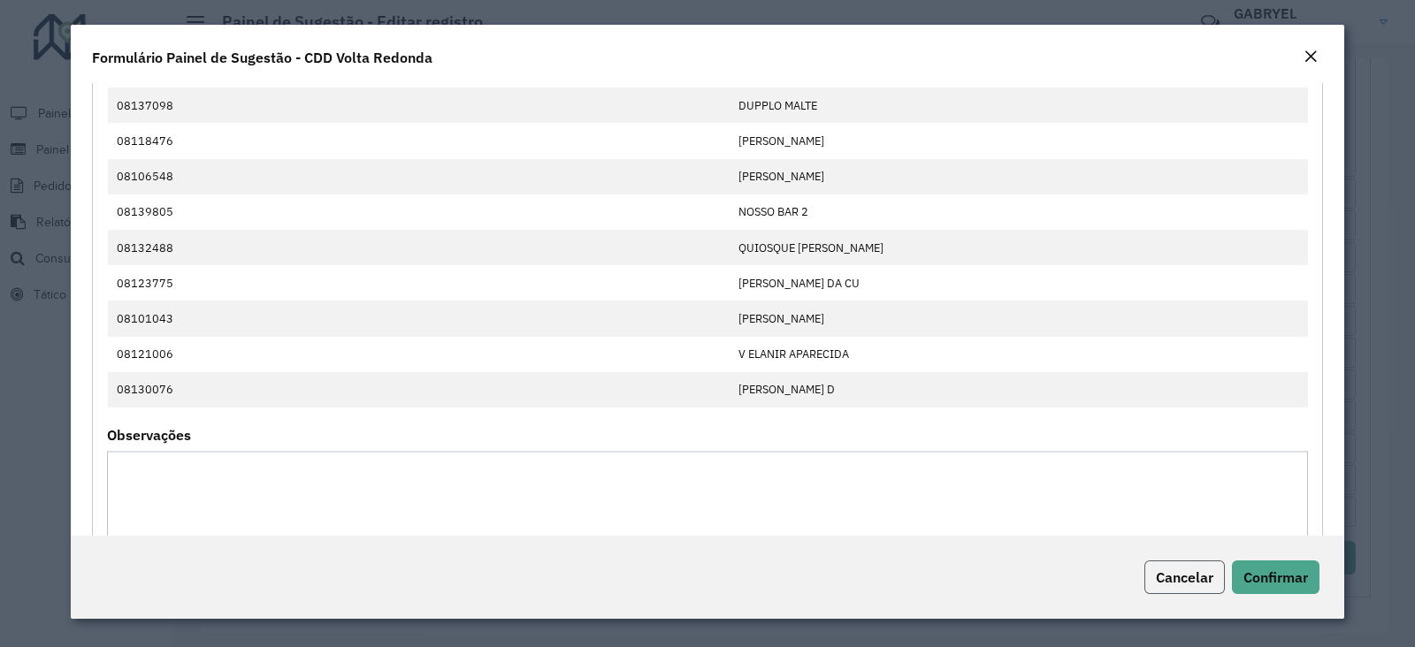
click at [1193, 569] on span "Cancelar" at bounding box center [1184, 578] width 57 height 18
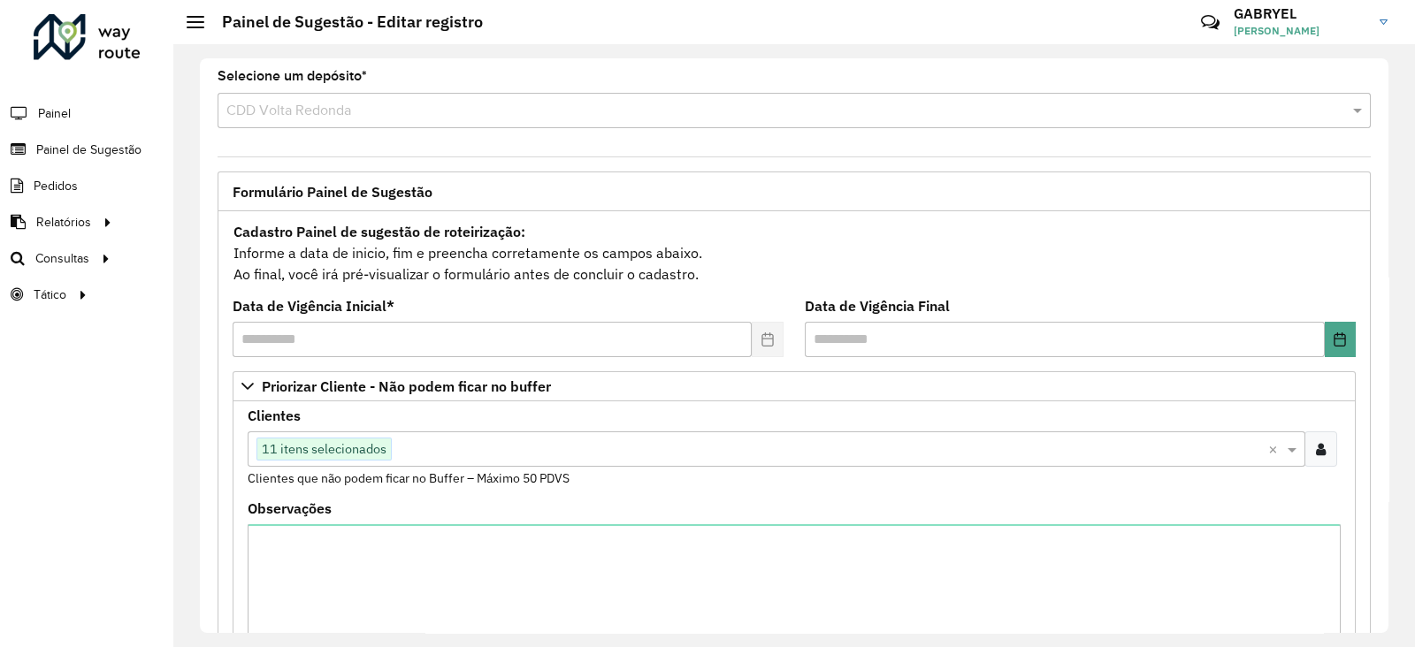
scroll to position [0, 0]
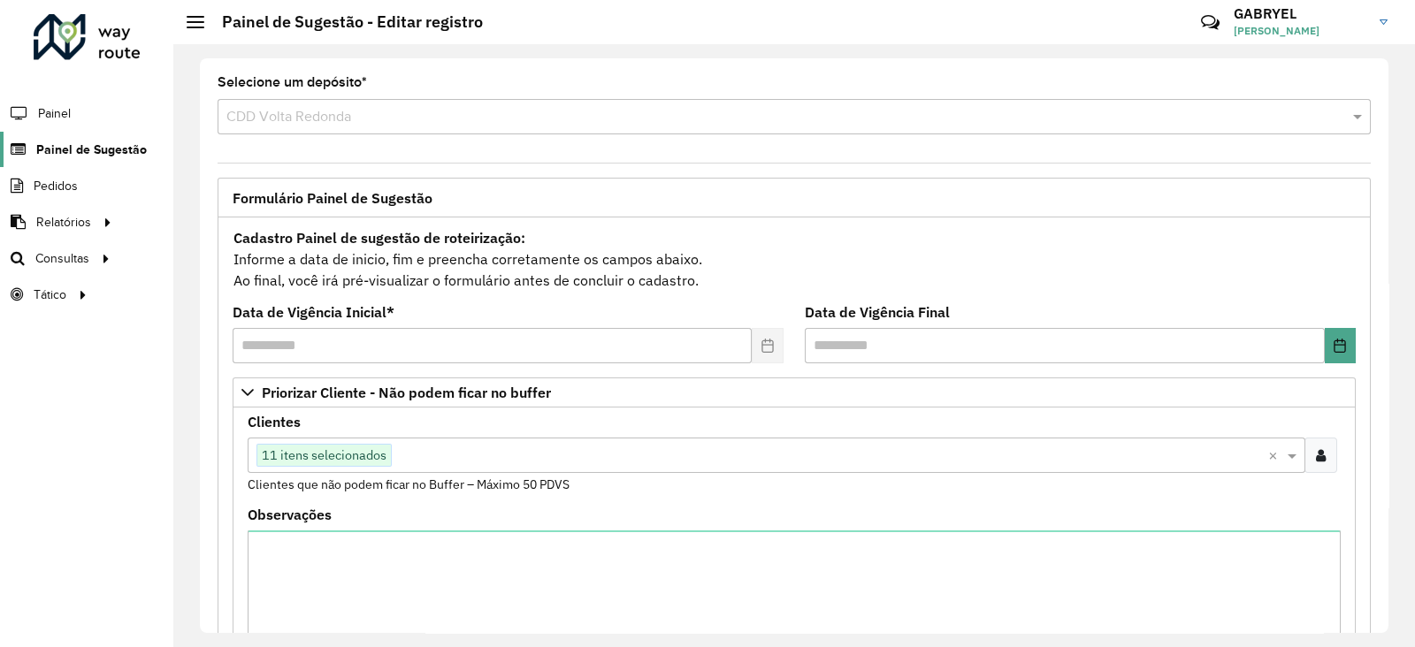
click at [100, 158] on link "Painel de Sugestão" at bounding box center [73, 149] width 147 height 35
